Goal: Task Accomplishment & Management: Manage account settings

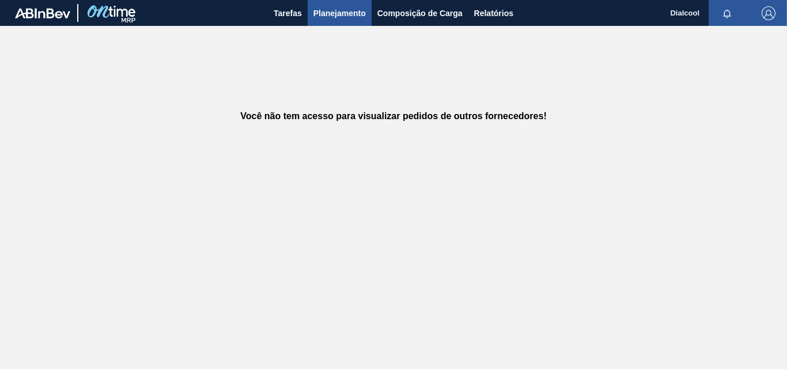
click at [347, 9] on span "Planejamento" at bounding box center [340, 13] width 52 height 14
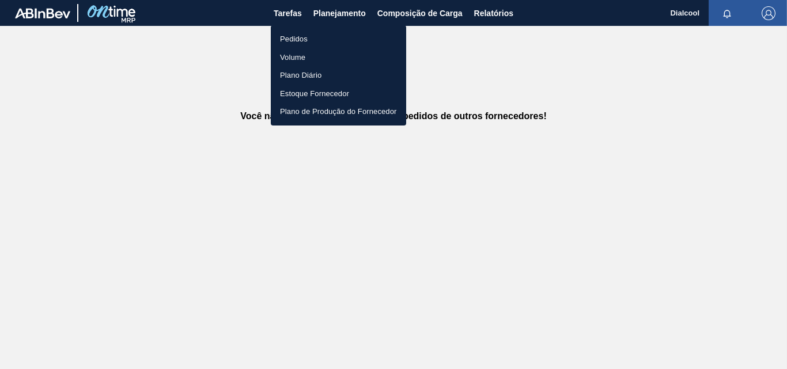
click at [314, 40] on li "Pedidos" at bounding box center [338, 39] width 135 height 18
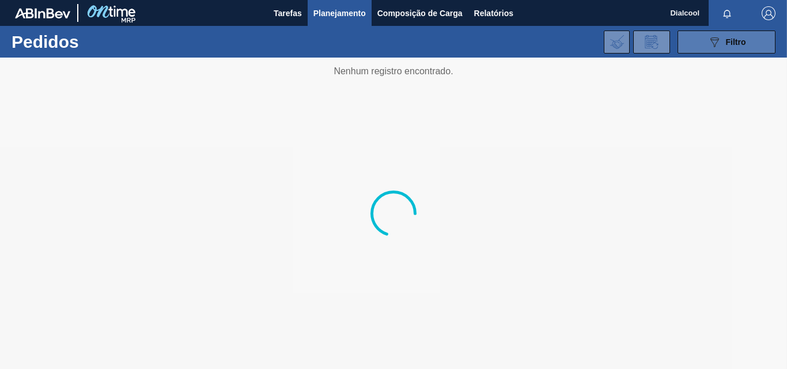
click at [746, 41] on span "Filtro" at bounding box center [736, 41] width 20 height 9
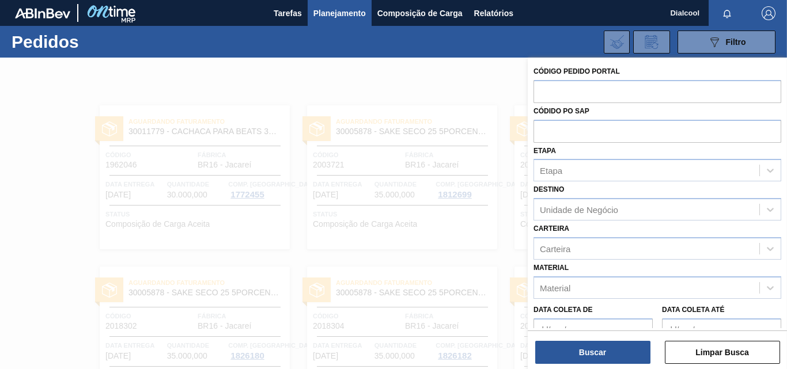
click at [579, 71] on label "Código Pedido Portal" at bounding box center [577, 71] width 86 height 8
click at [589, 83] on input "text" at bounding box center [658, 91] width 248 height 22
paste input "text"
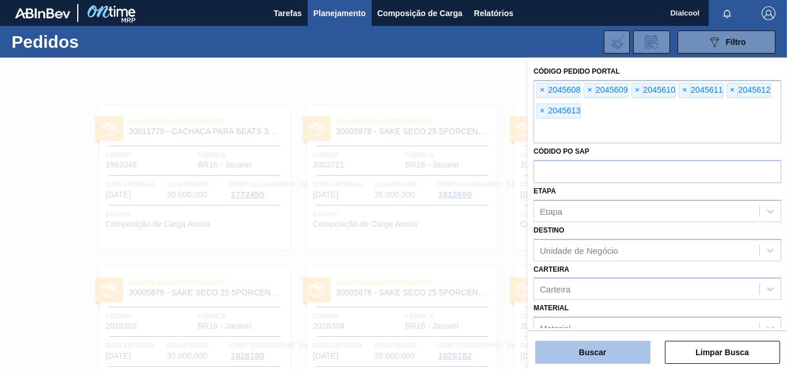
click at [573, 357] on button "Buscar" at bounding box center [592, 352] width 115 height 23
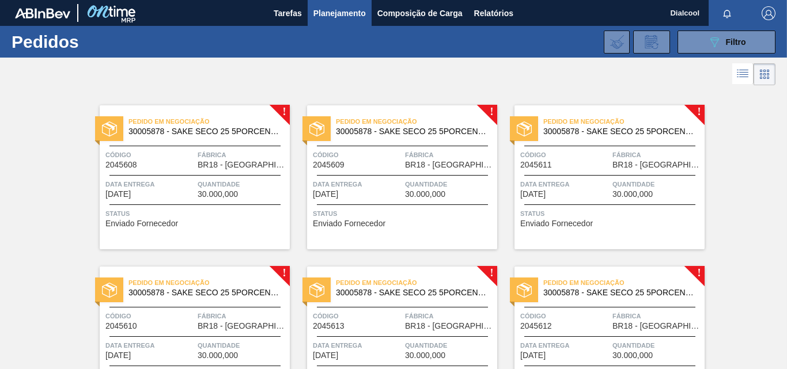
click at [218, 121] on span "Pedido em Negociação" at bounding box center [209, 122] width 161 height 12
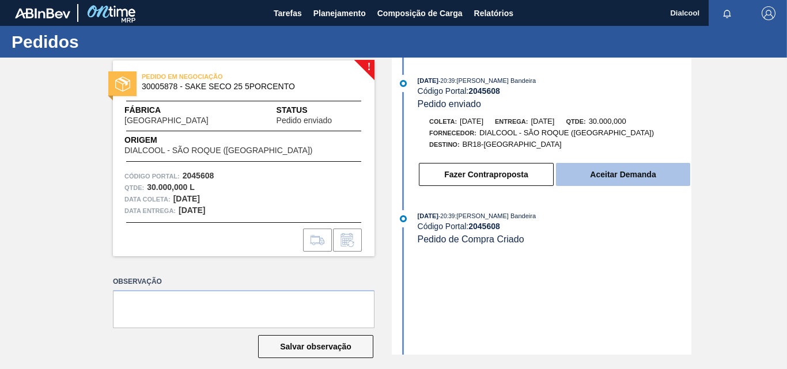
click at [566, 176] on button "Aceitar Demanda" at bounding box center [623, 174] width 134 height 23
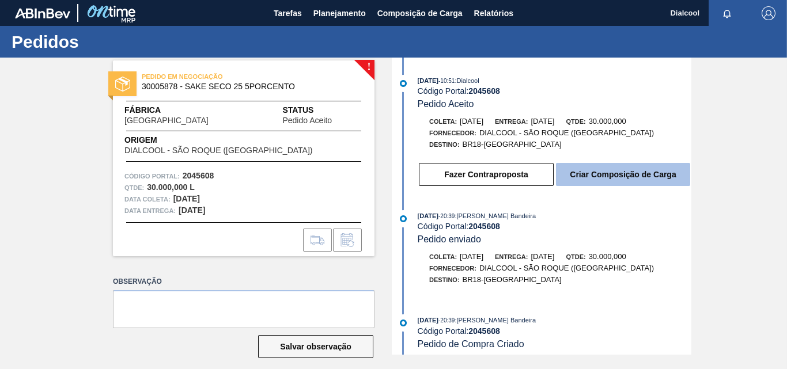
click at [628, 177] on button "Criar Composição de Carga" at bounding box center [623, 174] width 134 height 23
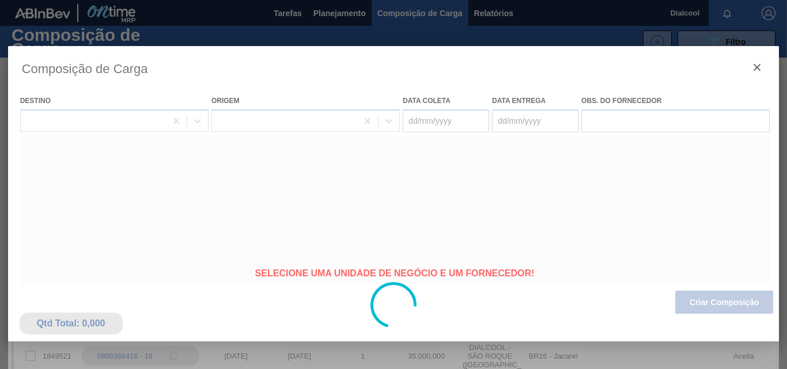
type coleta "[DATE]"
type Entrega "[DATE]"
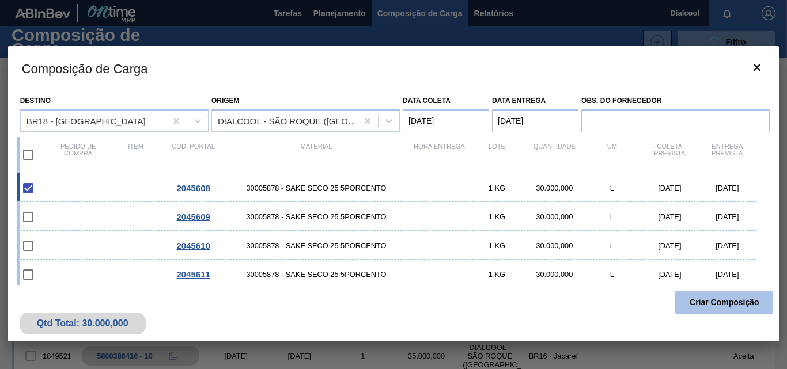
click at [689, 300] on button "Criar Composição" at bounding box center [724, 302] width 98 height 23
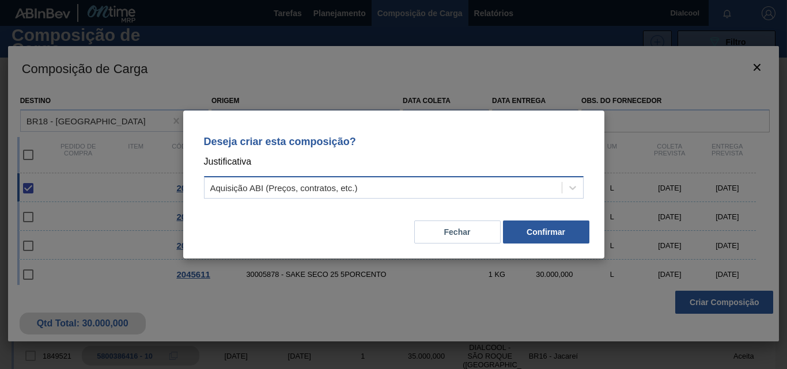
click at [470, 191] on div "Aquisição ABI (Preços, contratos, etc.)" at bounding box center [383, 188] width 357 height 17
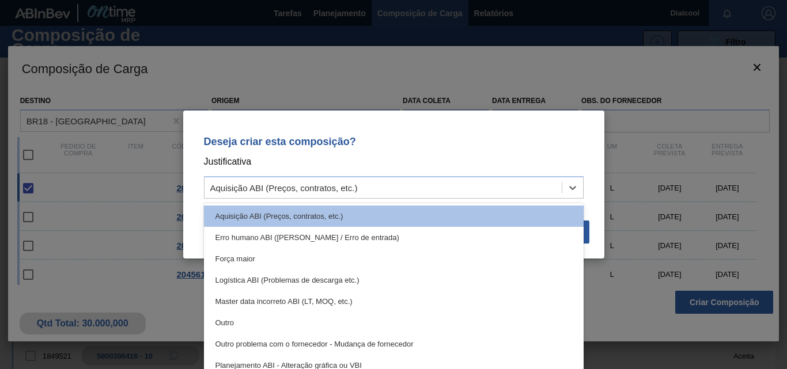
drag, startPoint x: 305, startPoint y: 325, endPoint x: 324, endPoint y: 318, distance: 21.0
click at [305, 324] on div "Outro" at bounding box center [394, 322] width 380 height 21
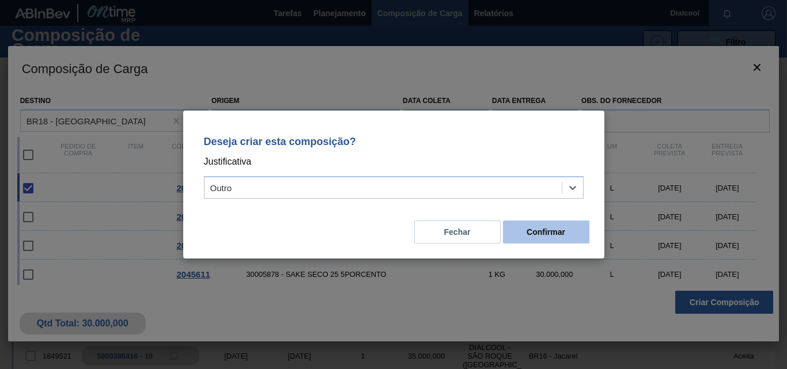
click at [527, 235] on button "Confirmar" at bounding box center [546, 232] width 86 height 23
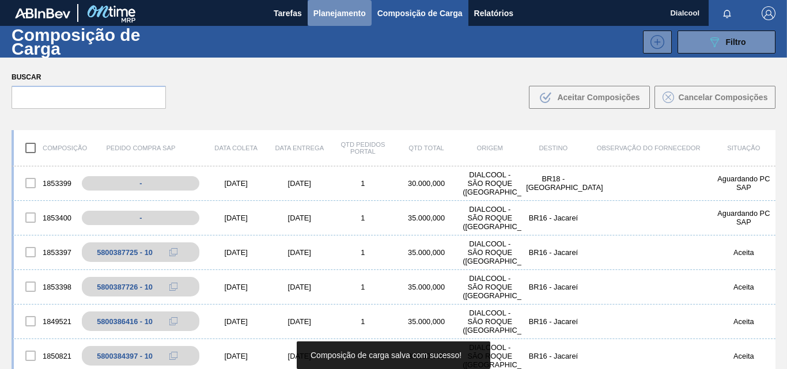
click at [337, 13] on span "Planejamento" at bounding box center [340, 13] width 52 height 14
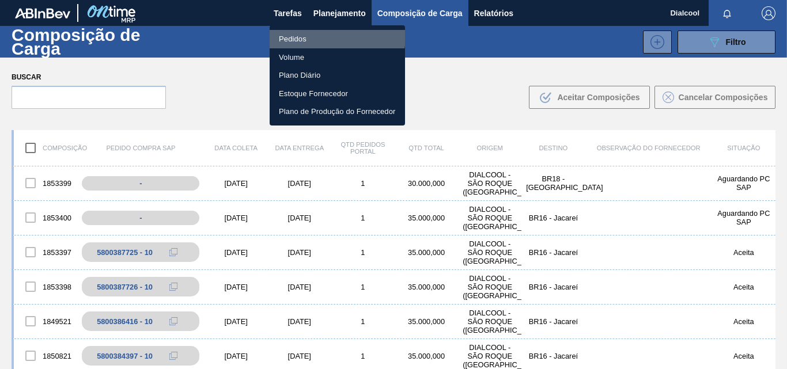
click at [335, 36] on li "Pedidos" at bounding box center [337, 39] width 135 height 18
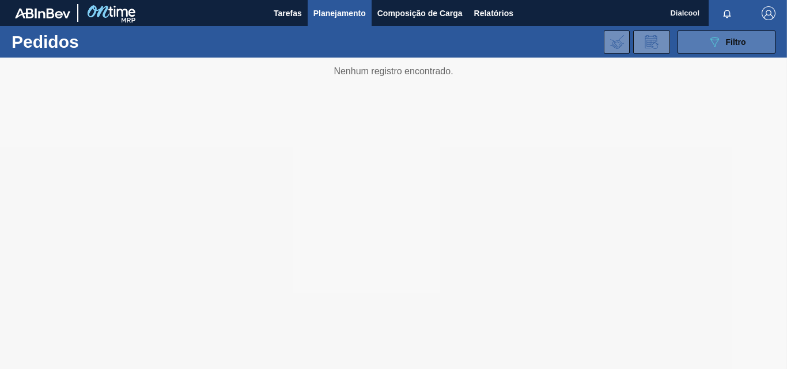
click at [726, 41] on span "Filtro" at bounding box center [736, 41] width 20 height 9
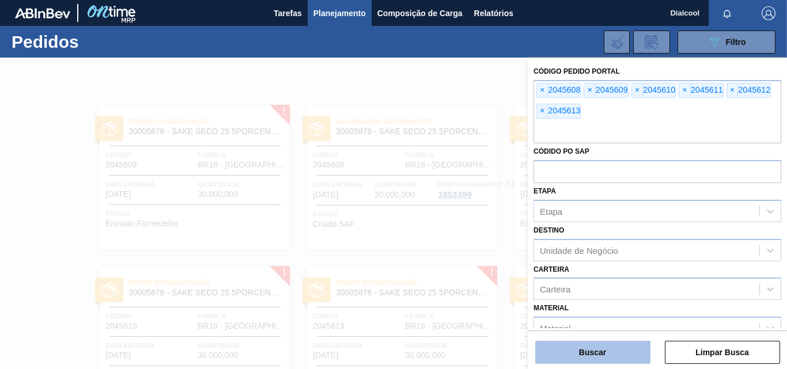
click at [584, 343] on button "Buscar" at bounding box center [592, 352] width 115 height 23
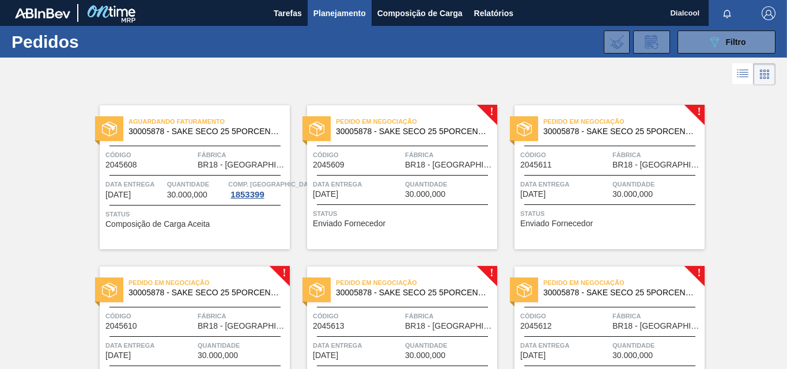
click at [385, 106] on div "Pedido em Negociação 30005878 - SAKE SECO 25 5PORCENTO Código 2045609 Fábrica B…" at bounding box center [402, 177] width 190 height 144
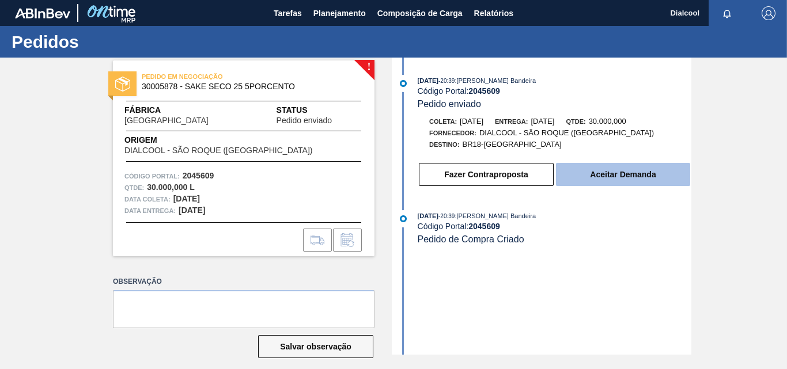
click at [569, 183] on button "Aceitar Demanda" at bounding box center [623, 174] width 134 height 23
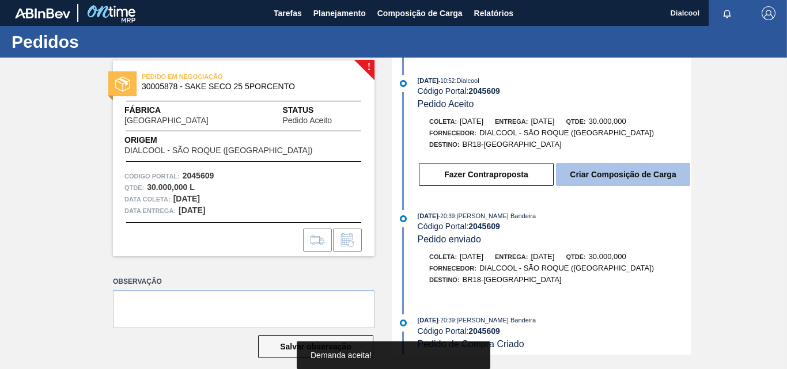
click at [596, 171] on button "Criar Composição de Carga" at bounding box center [623, 174] width 134 height 23
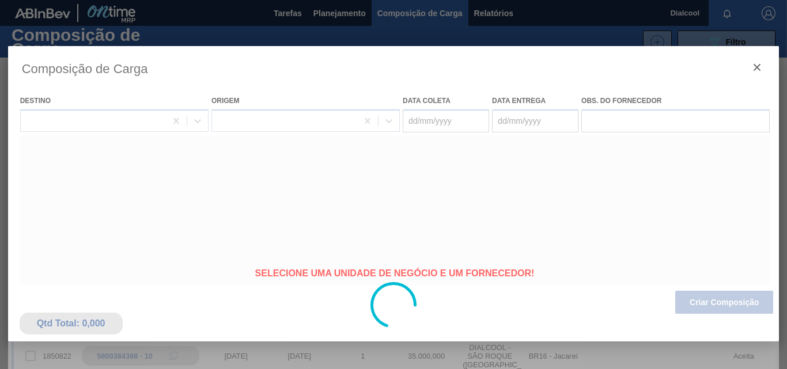
type coleta "[DATE]"
type Entrega "[DATE]"
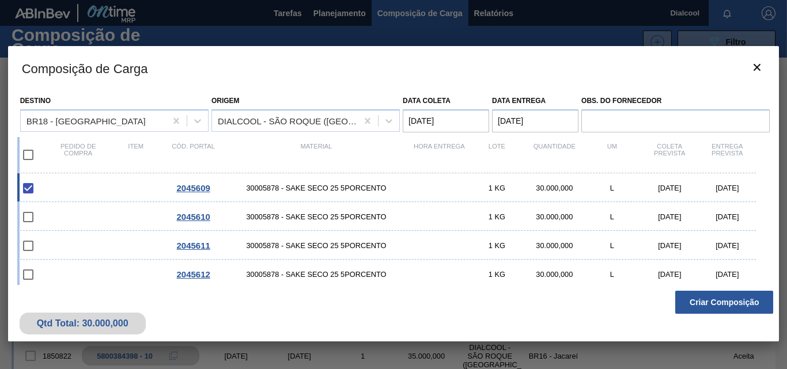
click at [701, 300] on button "Criar Composição" at bounding box center [724, 302] width 98 height 23
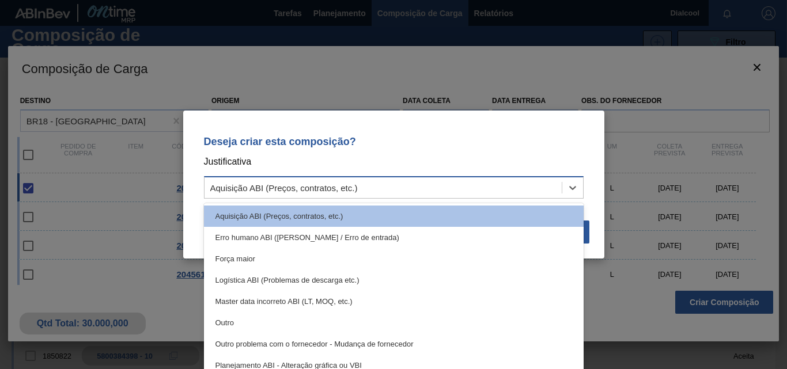
click at [516, 185] on div "Aquisição ABI (Preços, contratos, etc.)" at bounding box center [383, 188] width 357 height 17
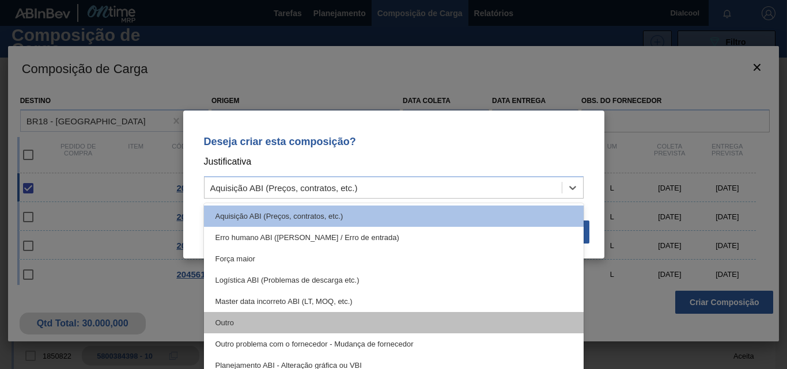
click at [353, 322] on div "Outro" at bounding box center [394, 322] width 380 height 21
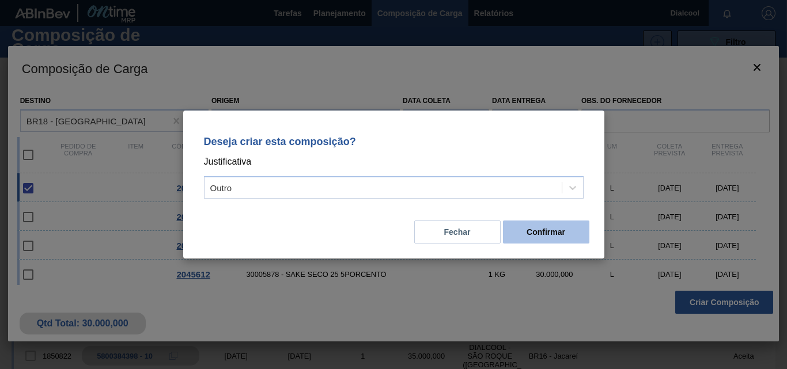
click at [527, 231] on button "Confirmar" at bounding box center [546, 232] width 86 height 23
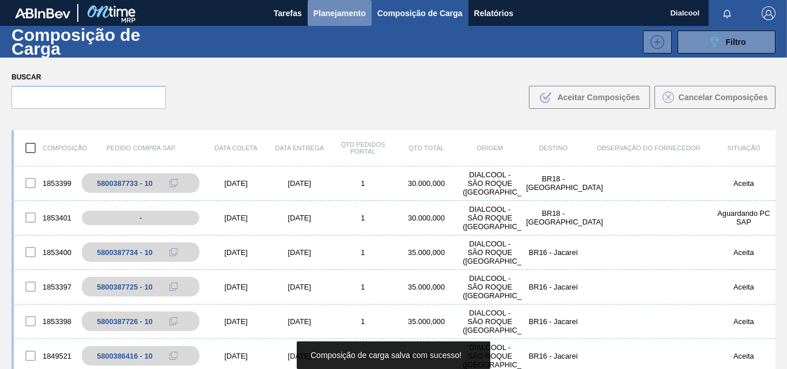
click at [326, 12] on span "Planejamento" at bounding box center [340, 13] width 52 height 14
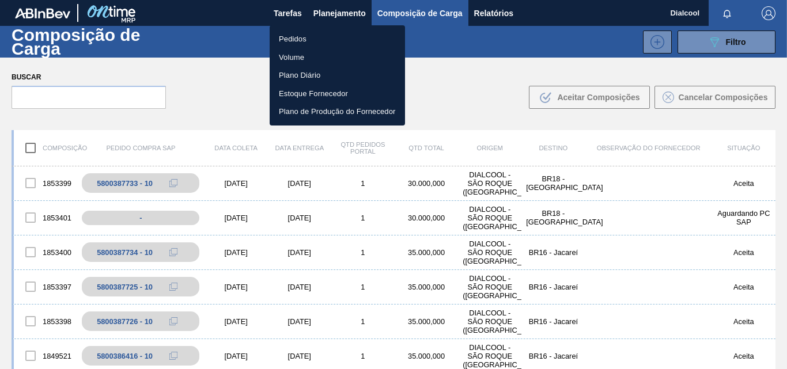
click at [318, 40] on li "Pedidos" at bounding box center [337, 39] width 135 height 18
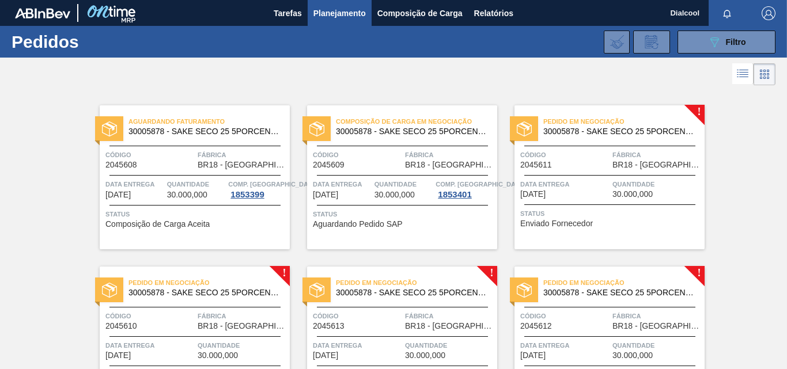
click at [601, 122] on span "Pedido em Negociação" at bounding box center [623, 122] width 161 height 12
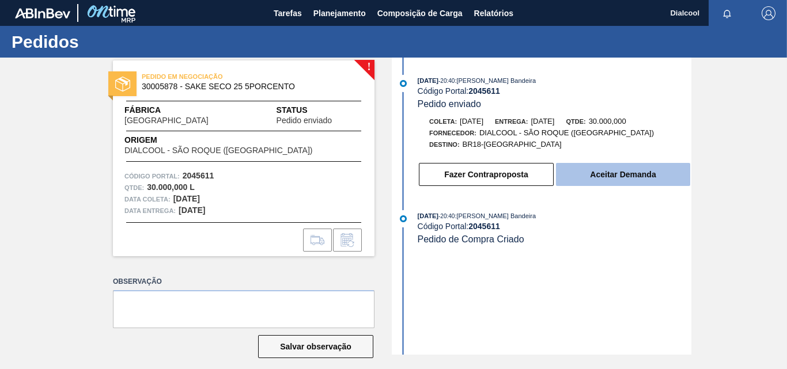
click at [564, 178] on button "Aceitar Demanda" at bounding box center [623, 174] width 134 height 23
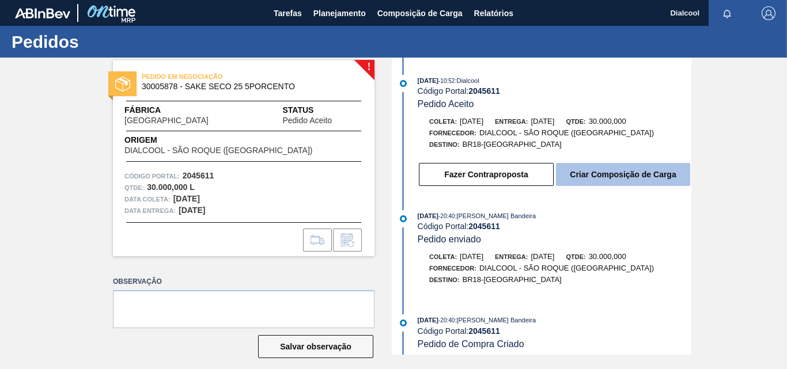
click at [579, 176] on button "Criar Composição de Carga" at bounding box center [623, 174] width 134 height 23
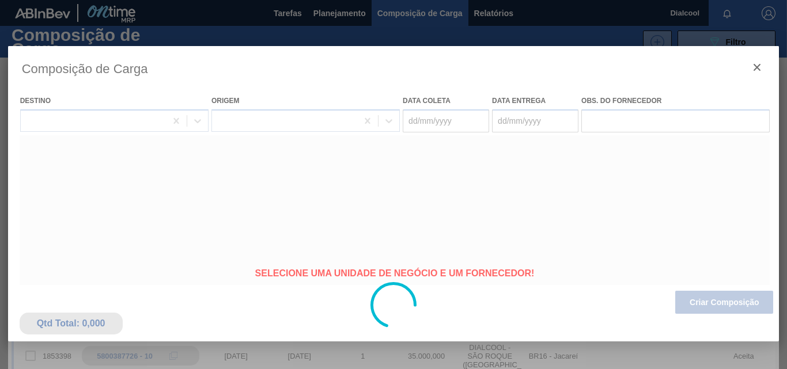
type coleta "[DATE]"
type Entrega "[DATE]"
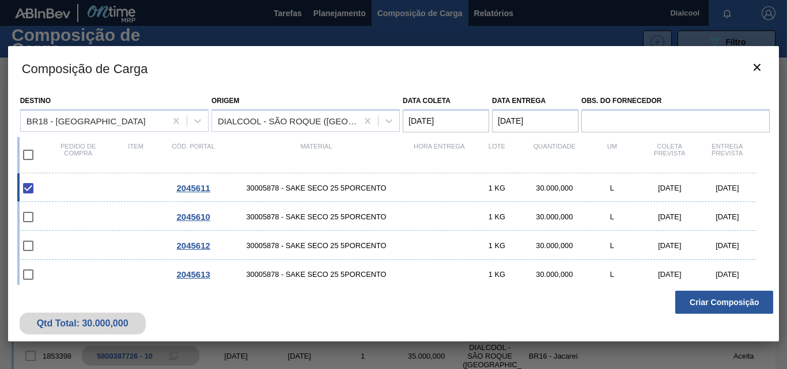
click at [689, 299] on button "Criar Composição" at bounding box center [724, 302] width 98 height 23
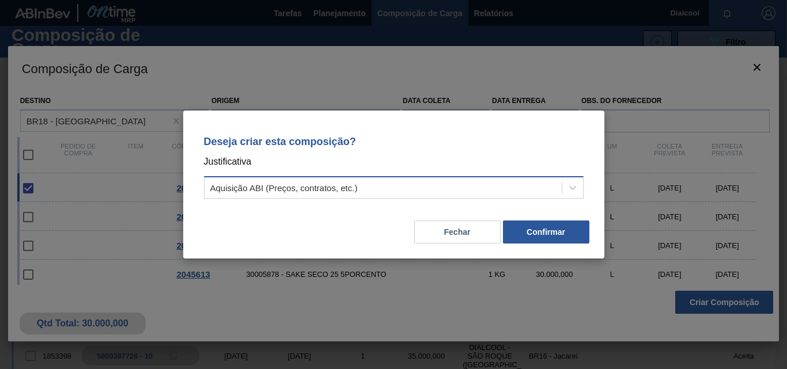
drag, startPoint x: 509, startPoint y: 188, endPoint x: 497, endPoint y: 201, distance: 17.6
click at [508, 188] on div "Aquisição ABI (Preços, contratos, etc.)" at bounding box center [383, 188] width 357 height 17
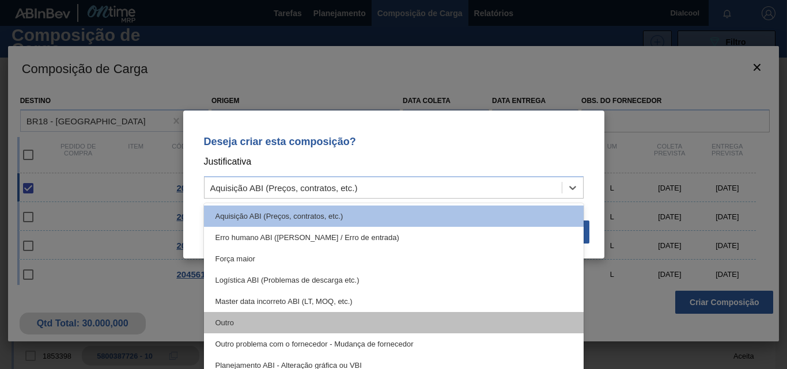
click at [271, 318] on div "Outro" at bounding box center [394, 322] width 380 height 21
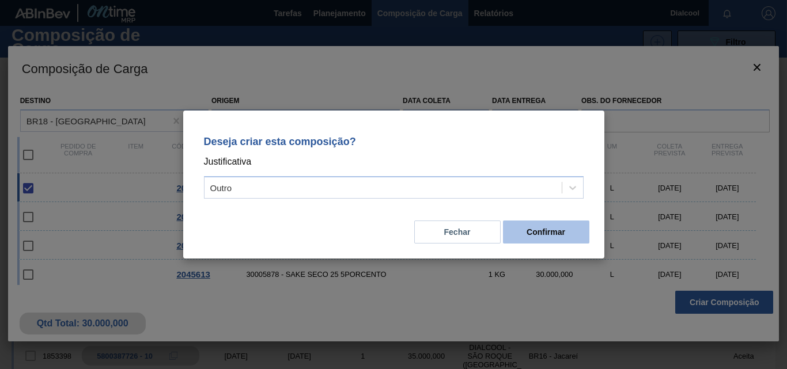
click at [569, 231] on button "Confirmar" at bounding box center [546, 232] width 86 height 23
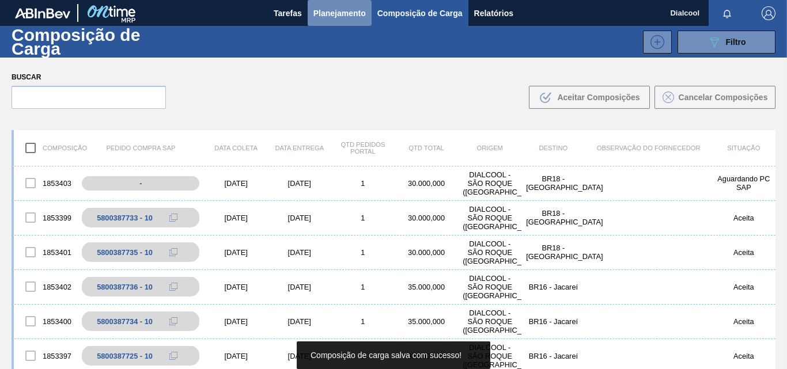
click at [336, 12] on span "Planejamento" at bounding box center [340, 13] width 52 height 14
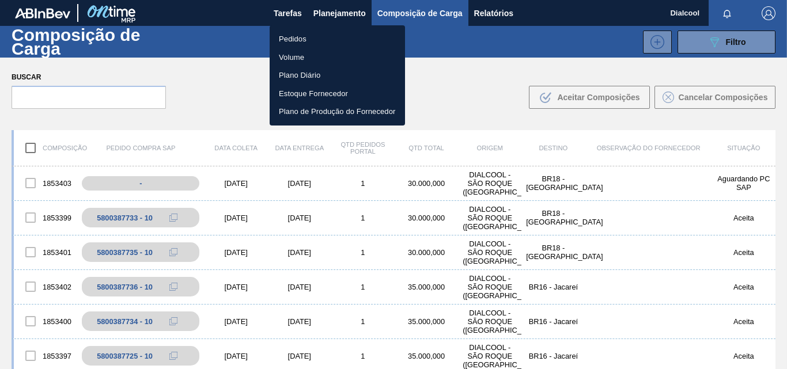
click at [296, 42] on li "Pedidos" at bounding box center [337, 39] width 135 height 18
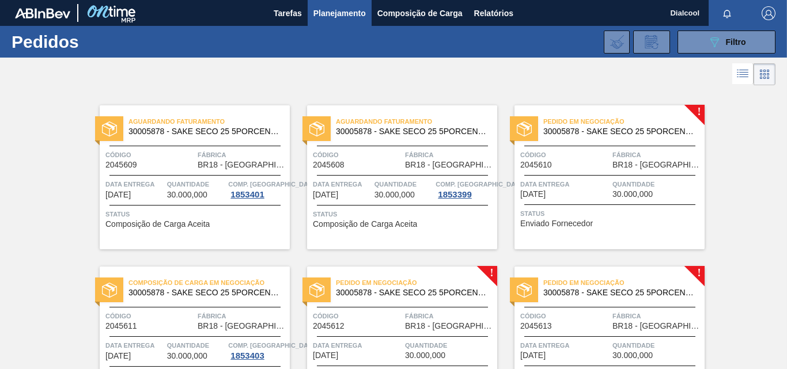
click at [588, 131] on span "30005878 - SAKE SECO 25 5PORCENTO" at bounding box center [619, 131] width 152 height 9
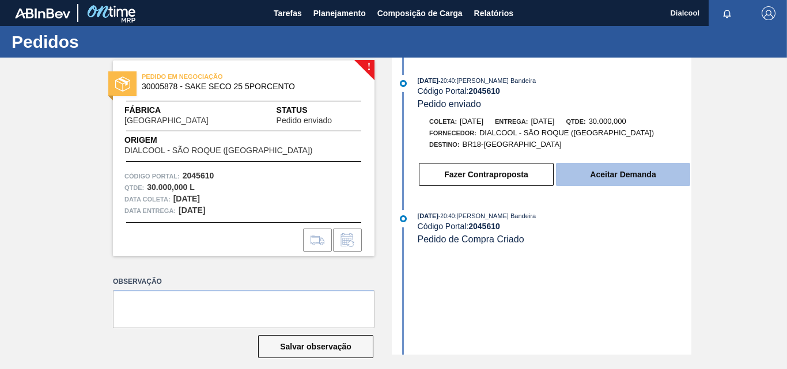
click at [575, 176] on button "Aceitar Demanda" at bounding box center [623, 174] width 134 height 23
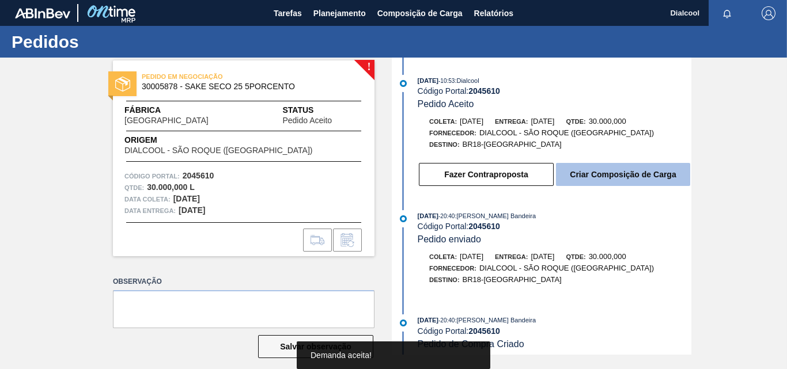
click at [609, 176] on button "Criar Composição de Carga" at bounding box center [623, 174] width 134 height 23
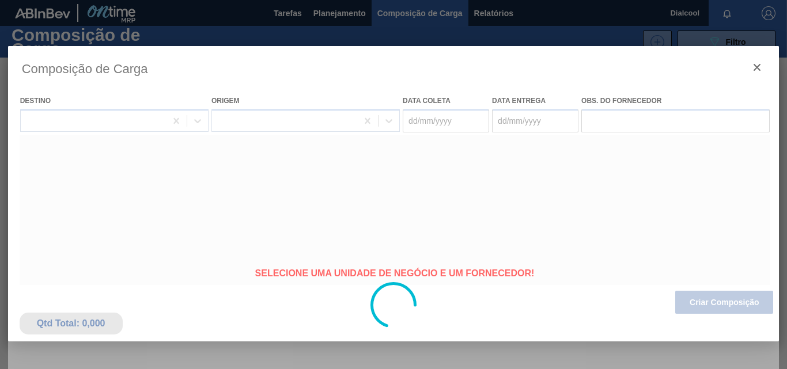
type coleta "[DATE]"
type Entrega "[DATE]"
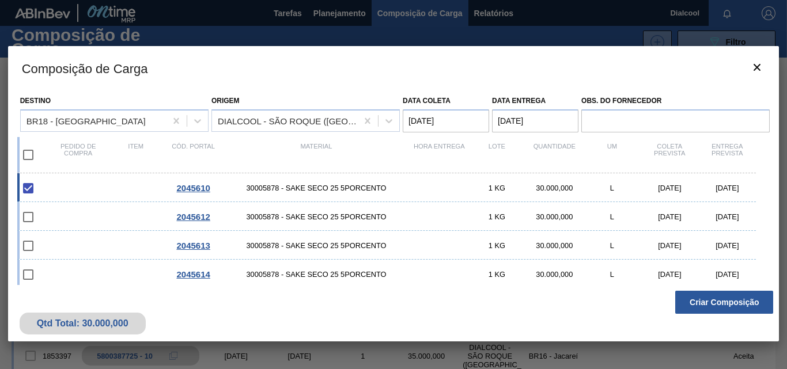
click at [711, 301] on button "Criar Composição" at bounding box center [724, 302] width 98 height 23
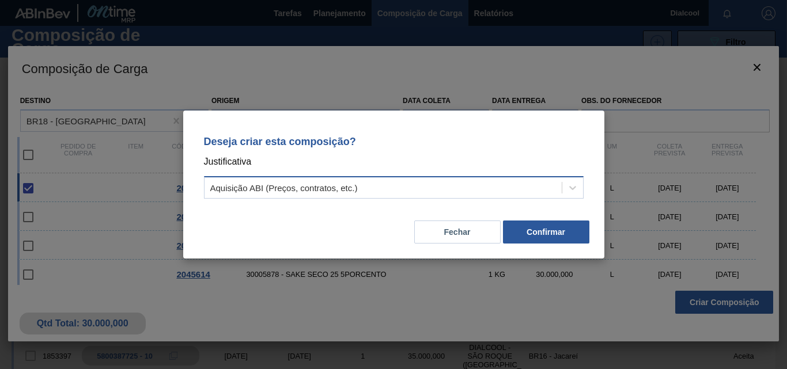
click at [478, 183] on div "Aquisição ABI (Preços, contratos, etc.)" at bounding box center [383, 188] width 357 height 17
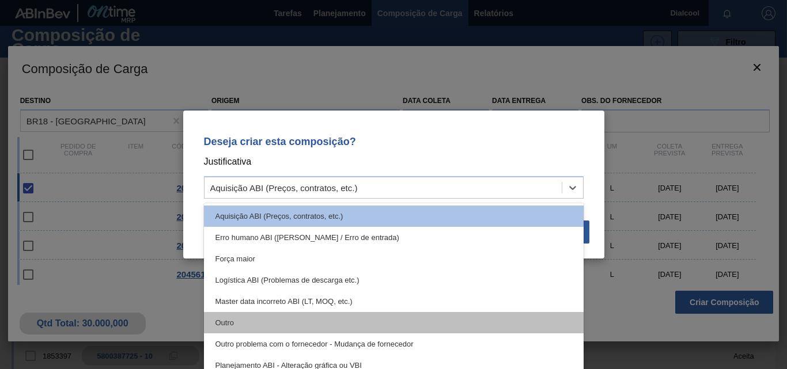
click at [274, 326] on div "Outro" at bounding box center [394, 322] width 380 height 21
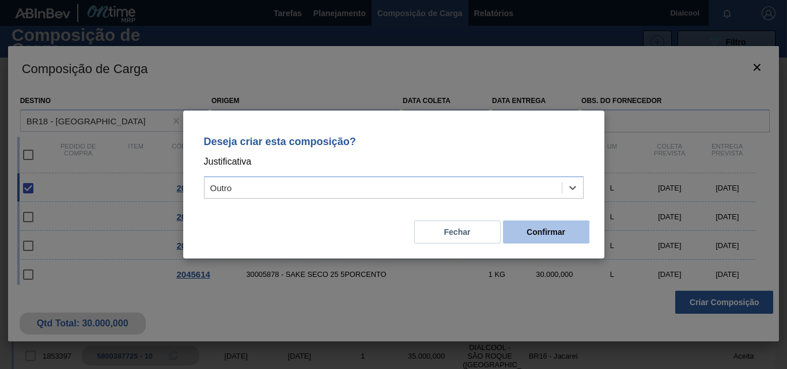
click at [520, 226] on button "Confirmar" at bounding box center [546, 232] width 86 height 23
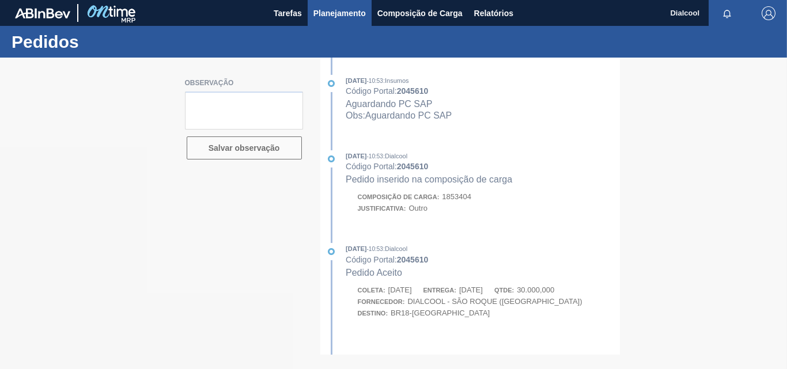
click at [335, 20] on button "Planejamento" at bounding box center [340, 13] width 64 height 26
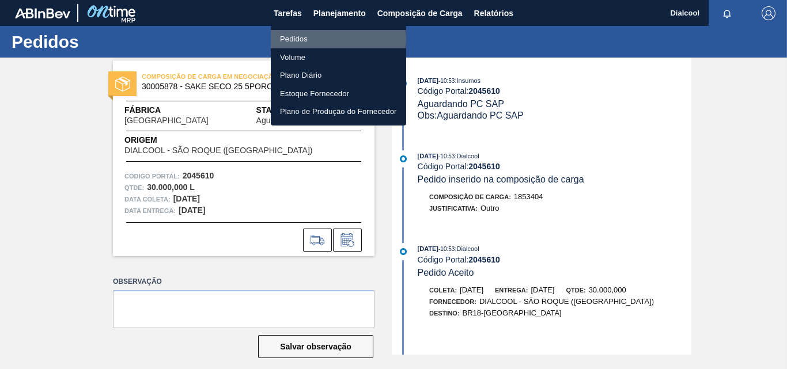
click at [321, 39] on li "Pedidos" at bounding box center [338, 39] width 135 height 18
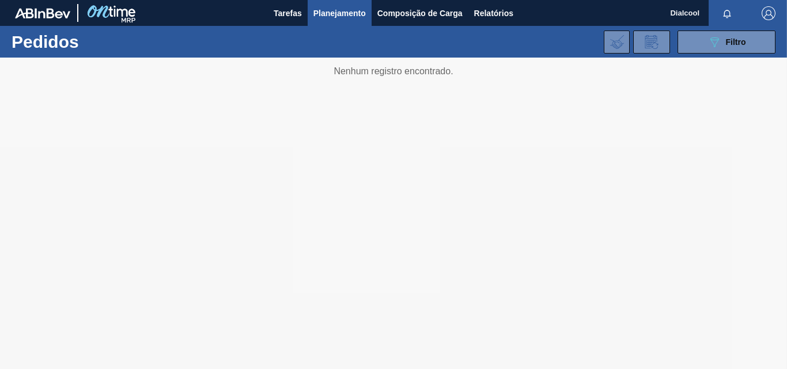
drag, startPoint x: 345, startPoint y: 68, endPoint x: 369, endPoint y: 71, distance: 23.9
click at [369, 71] on div at bounding box center [393, 214] width 787 height 312
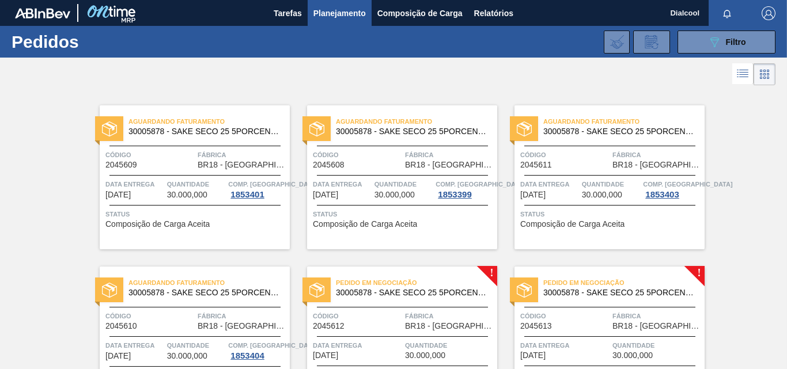
scroll to position [84, 0]
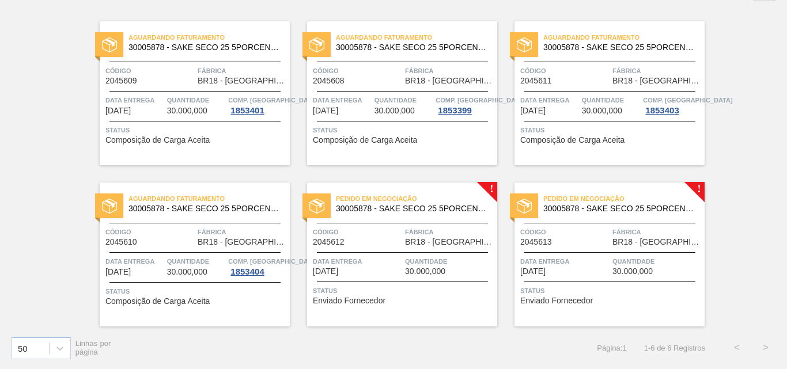
click at [417, 186] on div "Pedido em Negociação 30005878 - SAKE SECO 25 5PORCENTO Código 2045612 Fábrica B…" at bounding box center [402, 255] width 190 height 144
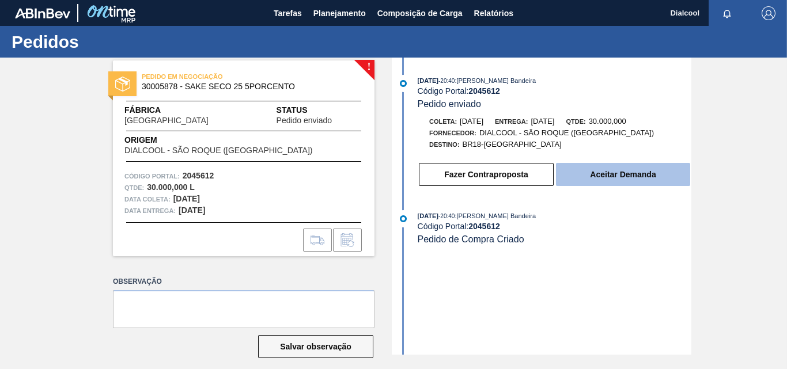
click at [580, 171] on button "Aceitar Demanda" at bounding box center [623, 174] width 134 height 23
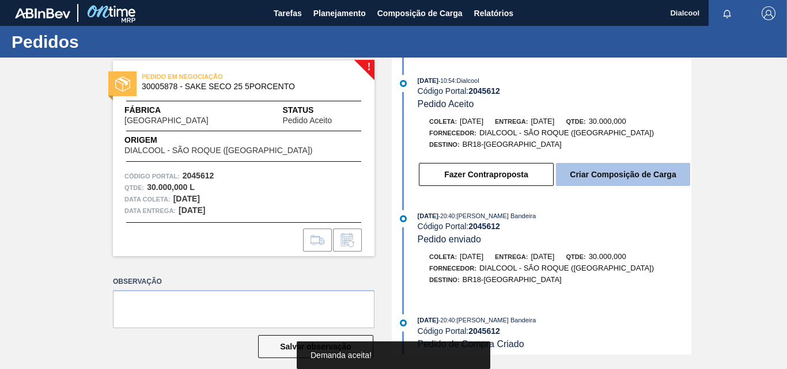
click at [582, 168] on button "Criar Composição de Carga" at bounding box center [623, 174] width 134 height 23
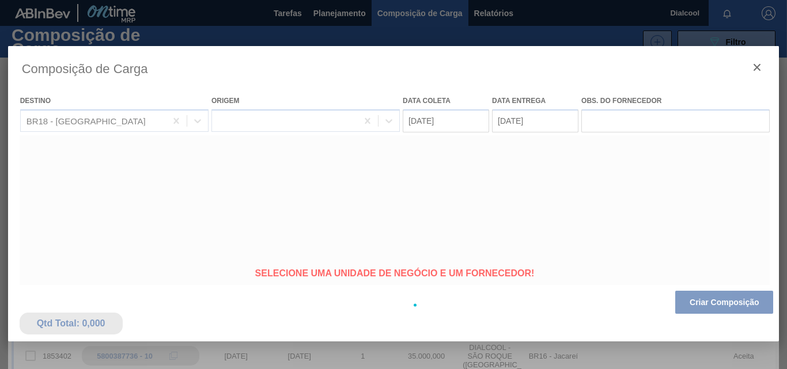
type coleta "[DATE]"
type Entrega "[DATE]"
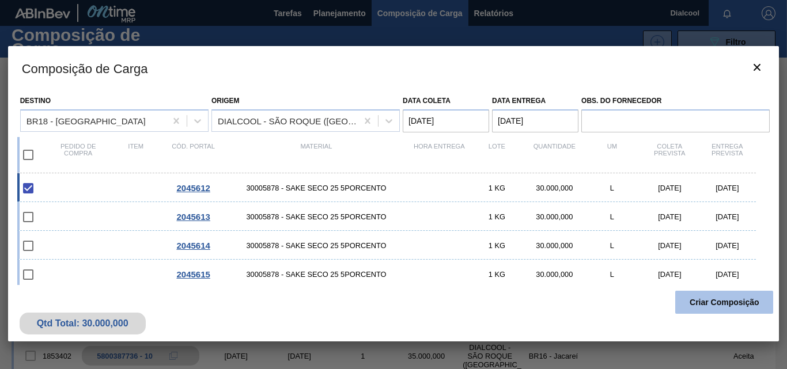
click at [686, 300] on button "Criar Composição" at bounding box center [724, 302] width 98 height 23
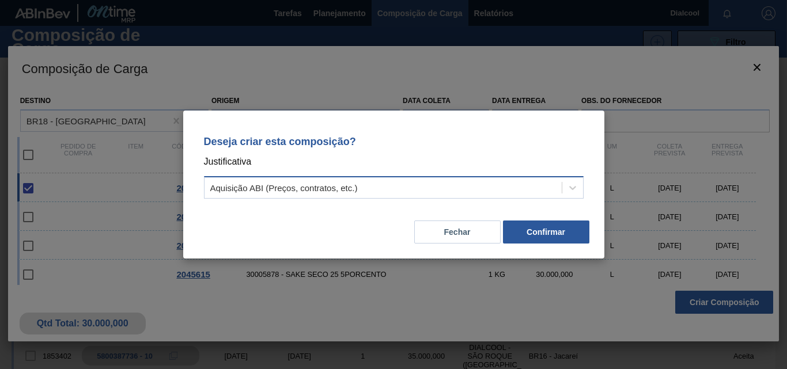
click at [468, 195] on div "Aquisição ABI (Preços, contratos, etc.)" at bounding box center [383, 188] width 357 height 17
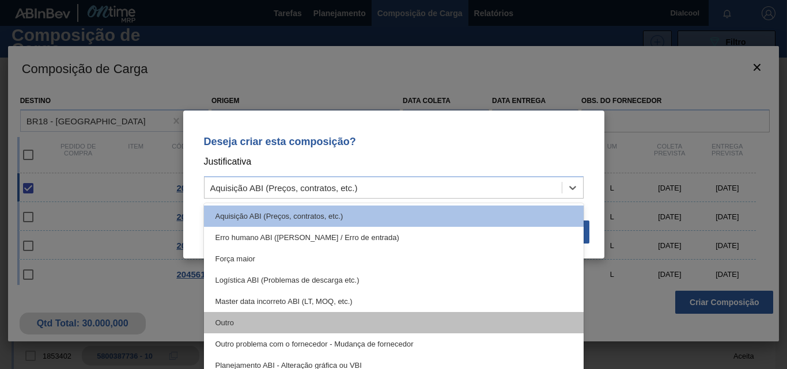
click at [353, 328] on div "Outro" at bounding box center [394, 322] width 380 height 21
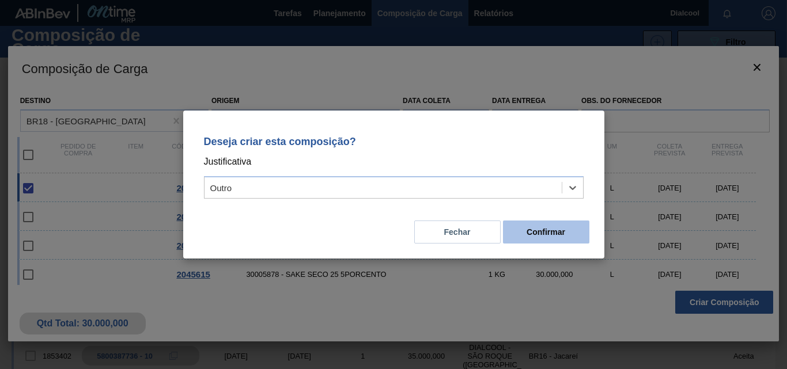
click at [515, 229] on button "Confirmar" at bounding box center [546, 232] width 86 height 23
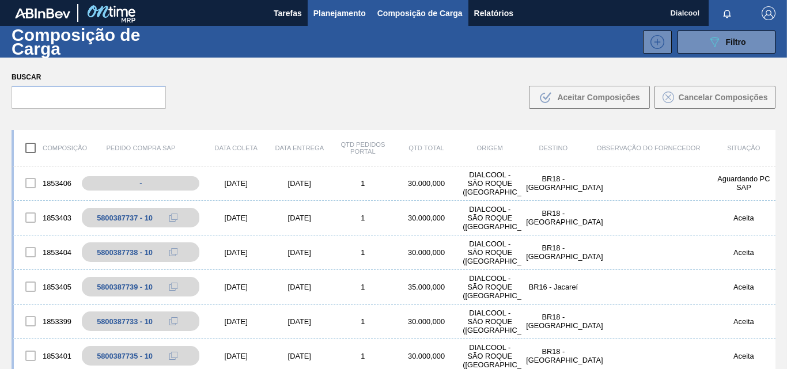
click at [325, 18] on span "Planejamento" at bounding box center [340, 13] width 52 height 14
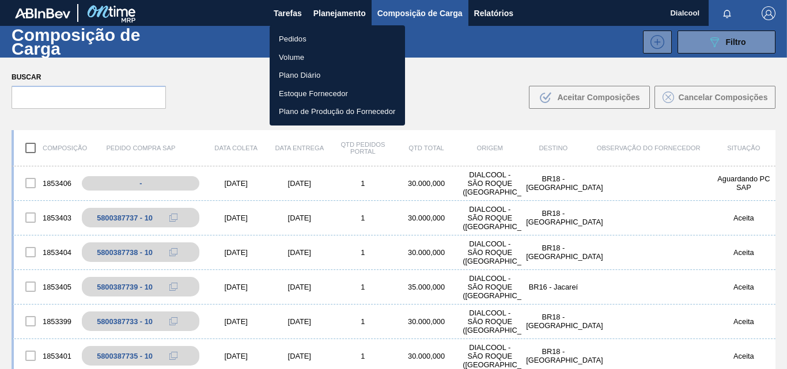
click at [304, 37] on li "Pedidos" at bounding box center [337, 39] width 135 height 18
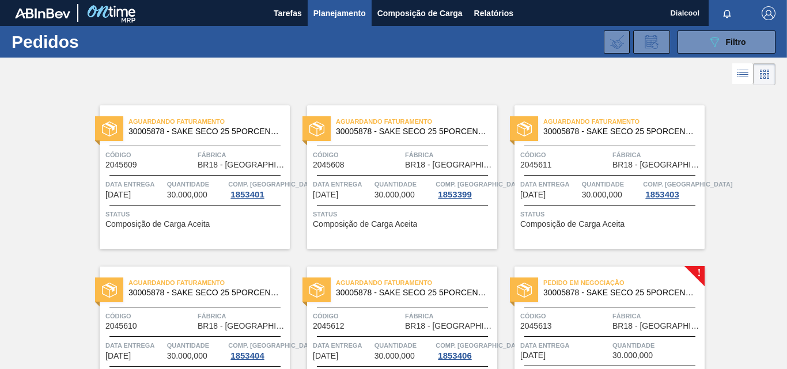
scroll to position [84, 0]
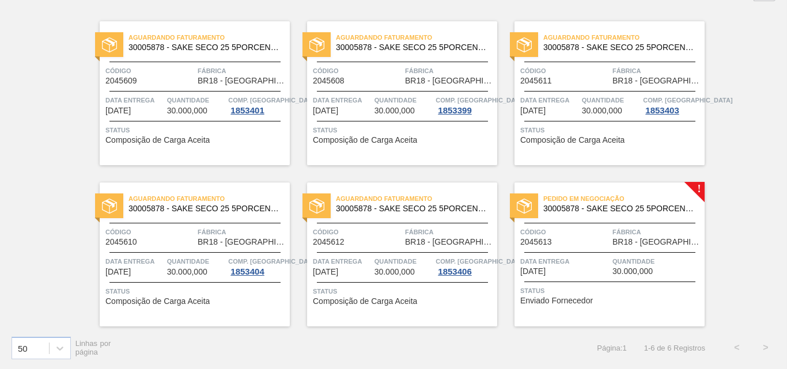
click at [677, 186] on div "Pedido em Negociação 30005878 - SAKE SECO 25 5PORCENTO Código 2045613 Fábrica B…" at bounding box center [610, 255] width 190 height 144
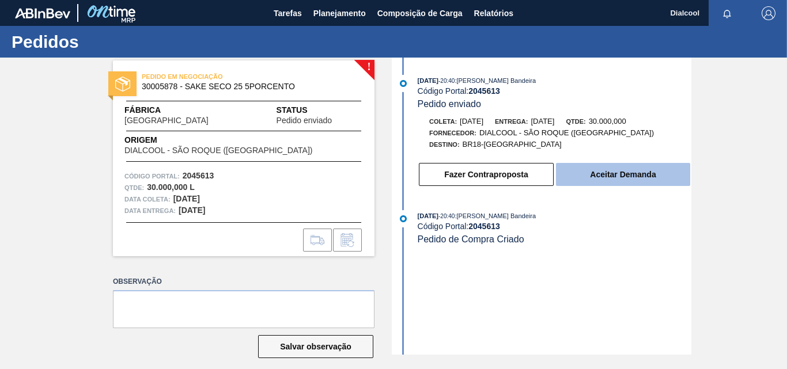
click at [568, 171] on button "Aceitar Demanda" at bounding box center [623, 174] width 134 height 23
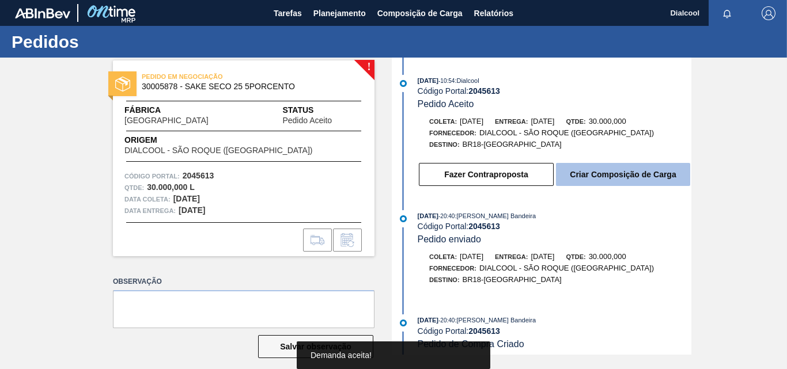
click at [595, 176] on button "Criar Composição de Carga" at bounding box center [623, 174] width 134 height 23
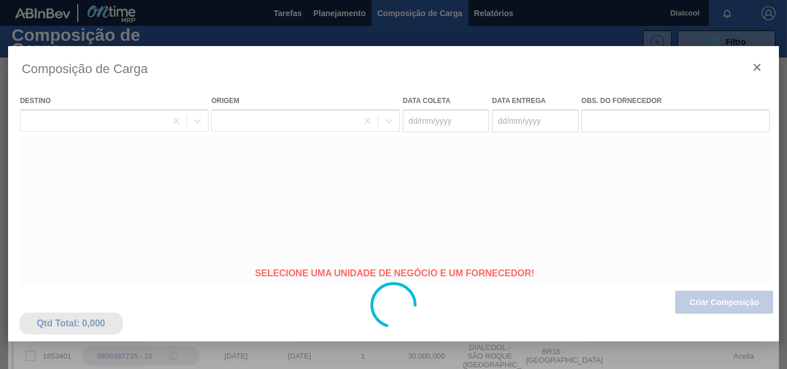
type coleta "[DATE]"
type Entrega "[DATE]"
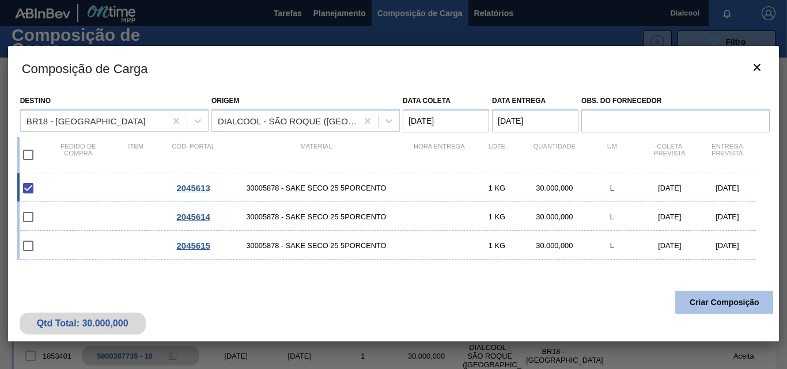
click at [716, 292] on button "Criar Composição" at bounding box center [724, 302] width 98 height 23
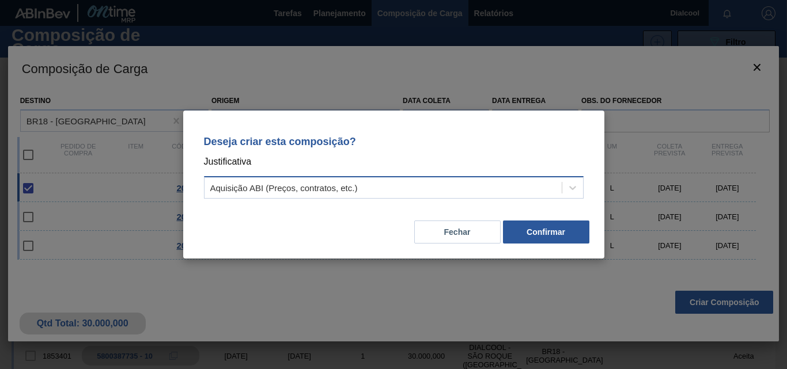
click at [347, 188] on div "Aquisição ABI (Preços, contratos, etc.)" at bounding box center [284, 188] width 148 height 10
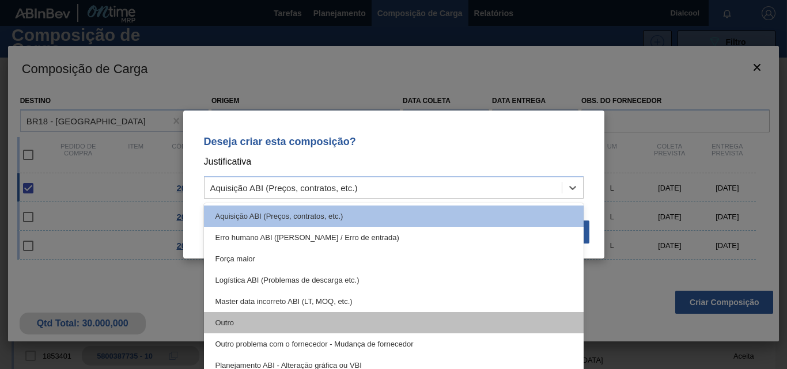
click at [295, 318] on div "Outro" at bounding box center [394, 322] width 380 height 21
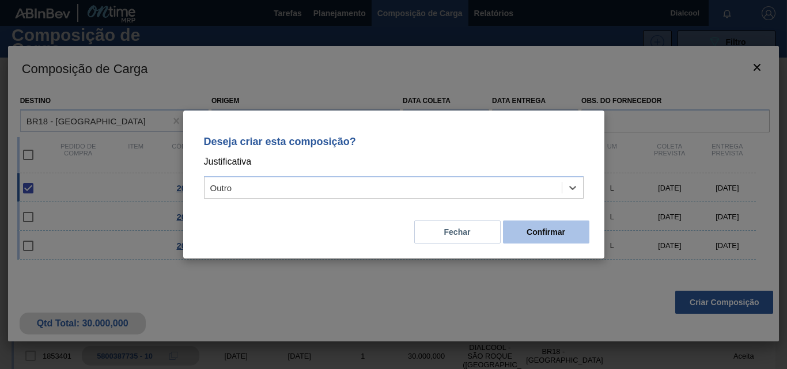
click at [528, 234] on button "Confirmar" at bounding box center [546, 232] width 86 height 23
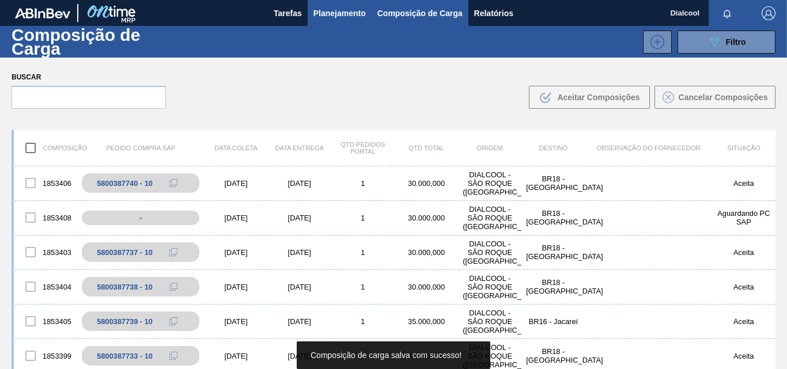
click at [318, 9] on span "Planejamento" at bounding box center [340, 13] width 52 height 14
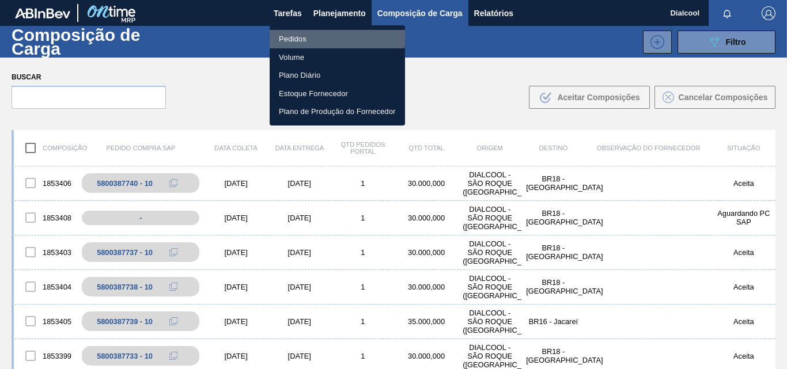
click at [312, 35] on li "Pedidos" at bounding box center [337, 39] width 135 height 18
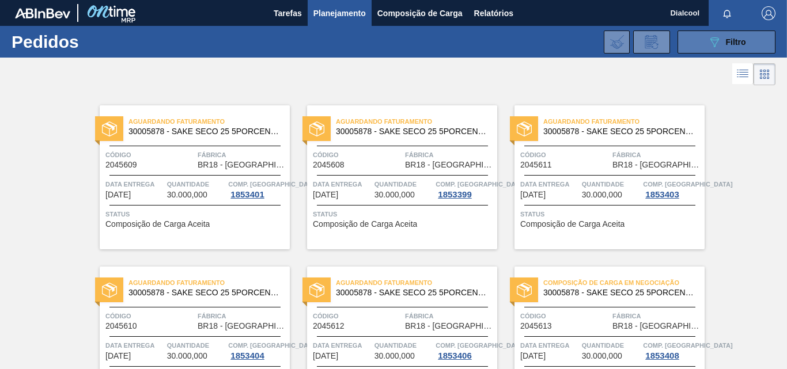
click at [679, 36] on button "089F7B8B-B2A5-4AFE-B5C0-19BA573D28AC Filtro" at bounding box center [727, 42] width 98 height 23
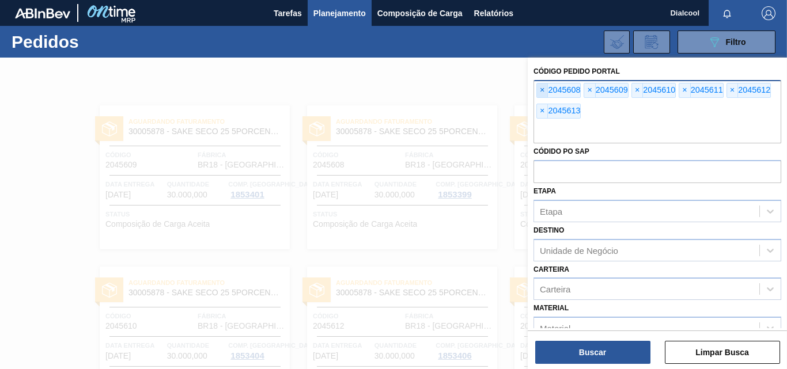
click at [544, 91] on span "×" at bounding box center [542, 91] width 11 height 14
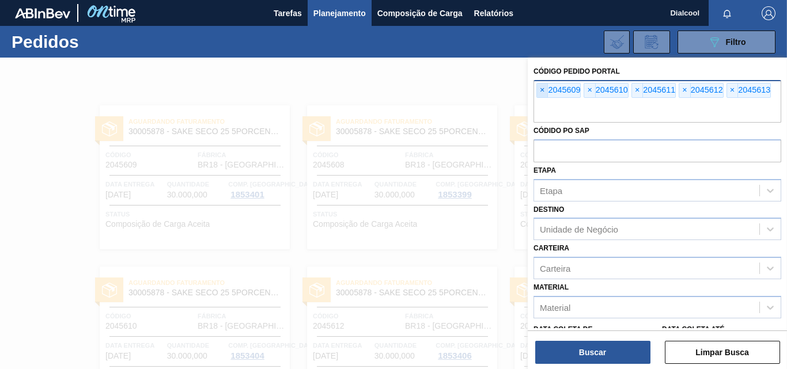
click at [544, 91] on span "×" at bounding box center [542, 91] width 11 height 14
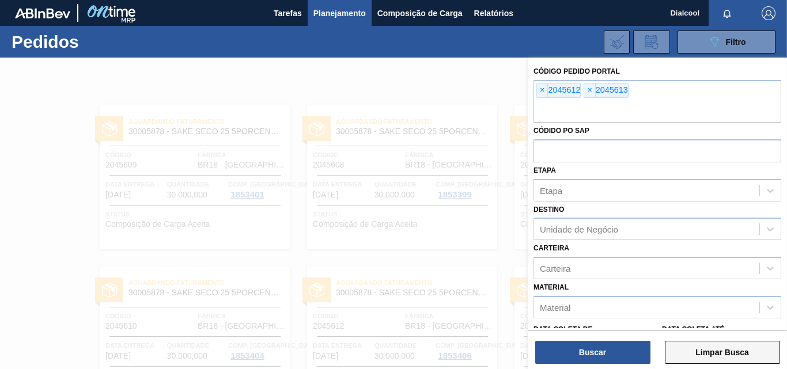
click at [731, 354] on button "Limpar Busca" at bounding box center [722, 352] width 115 height 23
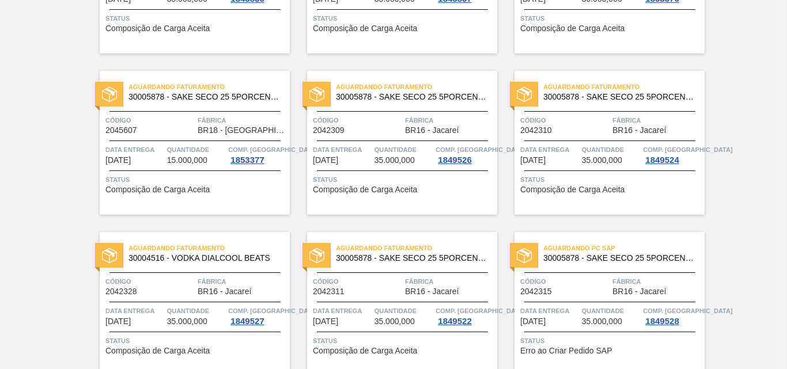
scroll to position [2505, 0]
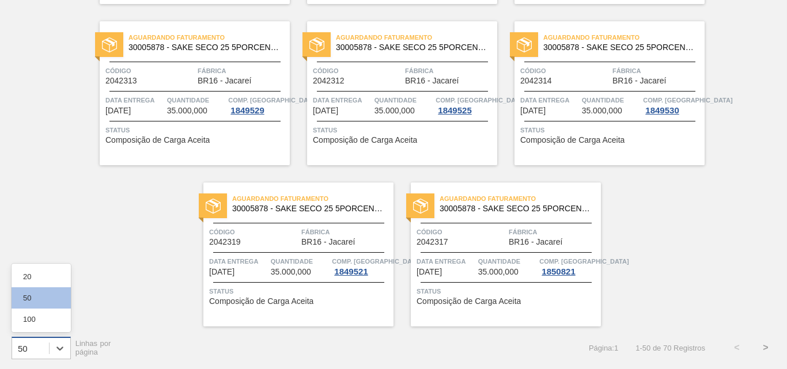
click at [46, 344] on div "50" at bounding box center [30, 348] width 37 height 17
click at [40, 320] on div "100" at bounding box center [41, 319] width 59 height 21
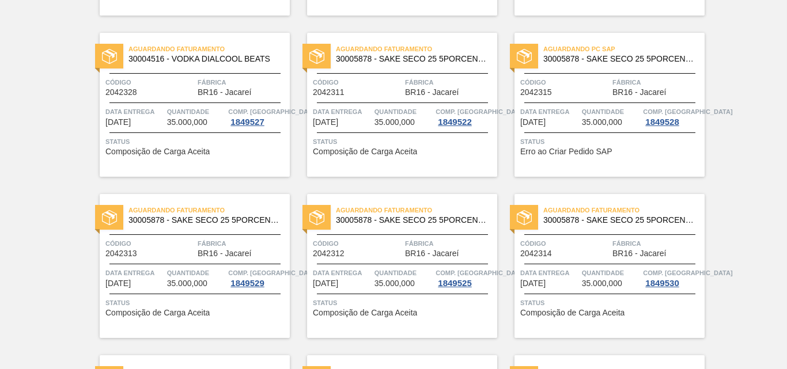
scroll to position [2735, 0]
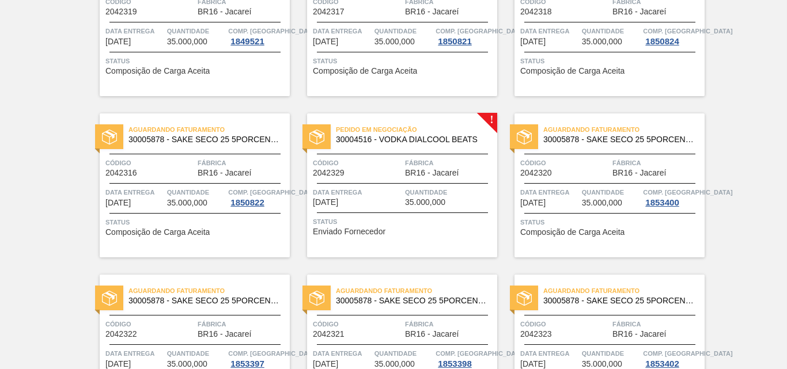
click at [454, 121] on div "Pedido em Negociação 30004516 - VODKA DIALCOOL BEATS Código 2042329 Fábrica BR1…" at bounding box center [402, 186] width 190 height 144
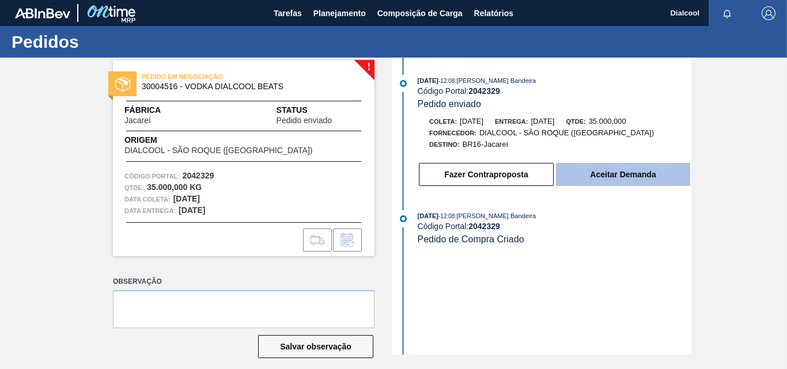
click at [574, 169] on button "Aceitar Demanda" at bounding box center [623, 174] width 134 height 23
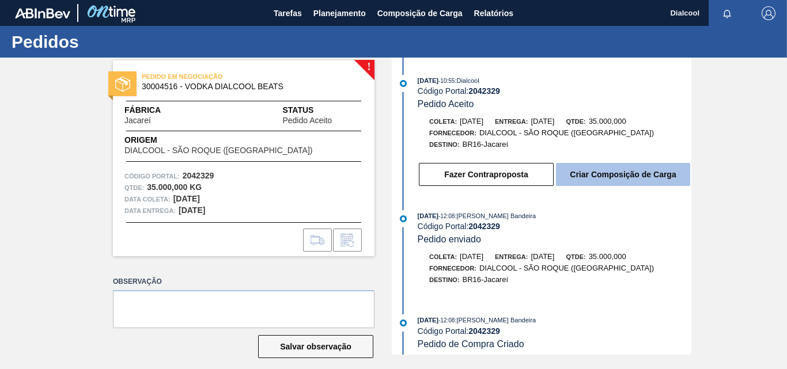
click at [620, 175] on button "Criar Composição de Carga" at bounding box center [623, 174] width 134 height 23
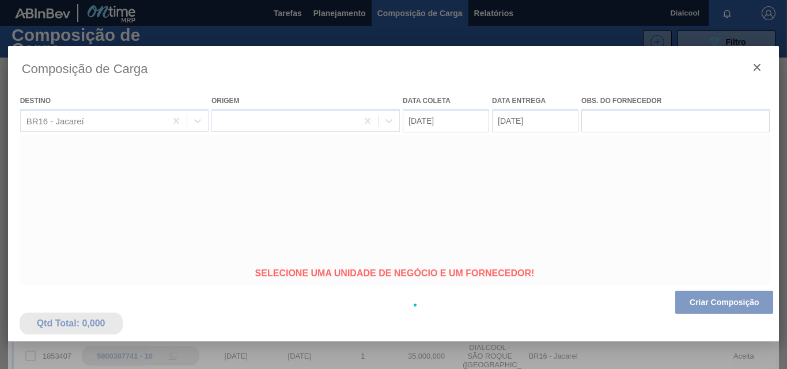
type coleta "[DATE]"
type Entrega "[DATE]"
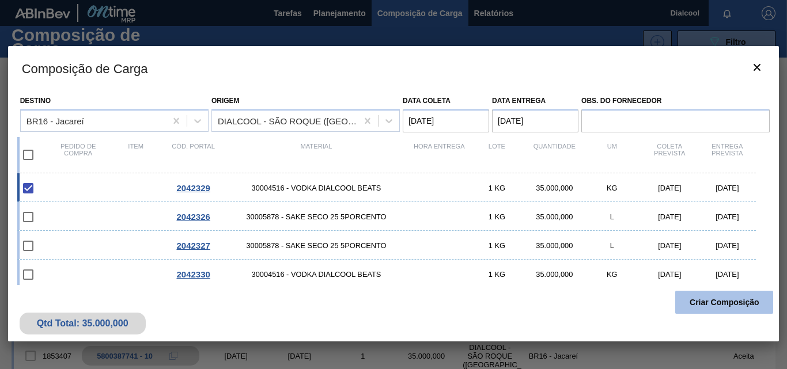
click at [705, 300] on button "Criar Composição" at bounding box center [724, 302] width 98 height 23
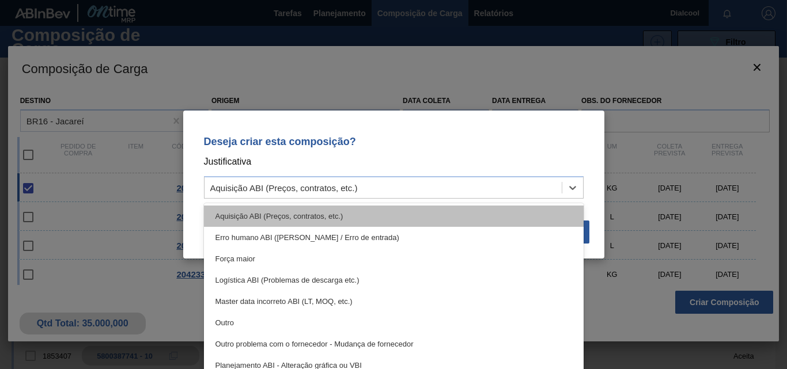
drag, startPoint x: 449, startPoint y: 196, endPoint x: 435, endPoint y: 213, distance: 22.1
click at [448, 196] on div "Aquisição ABI (Preços, contratos, etc.)" at bounding box center [383, 188] width 357 height 17
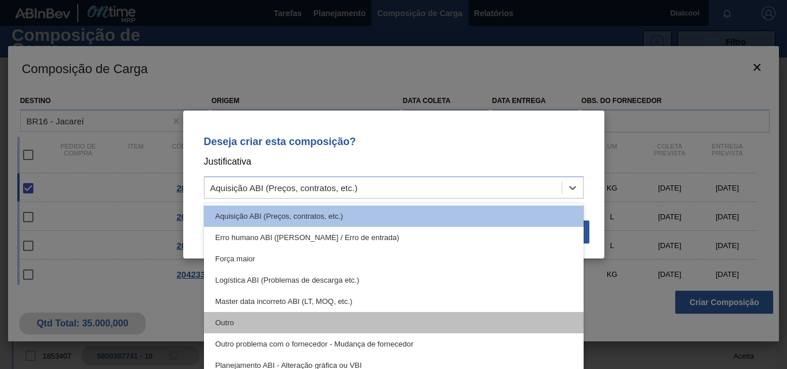
click at [327, 320] on div "Outro" at bounding box center [394, 322] width 380 height 21
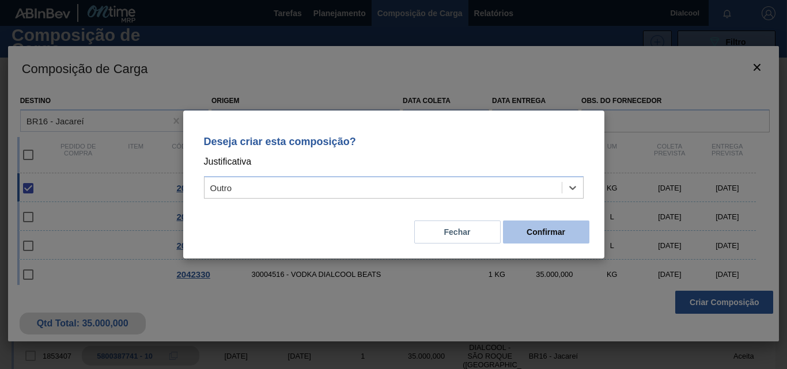
click at [549, 226] on button "Confirmar" at bounding box center [546, 232] width 86 height 23
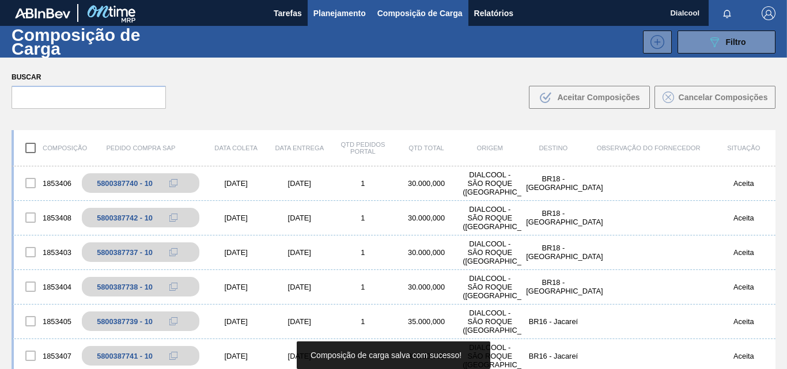
click at [335, 16] on span "Planejamento" at bounding box center [340, 13] width 52 height 14
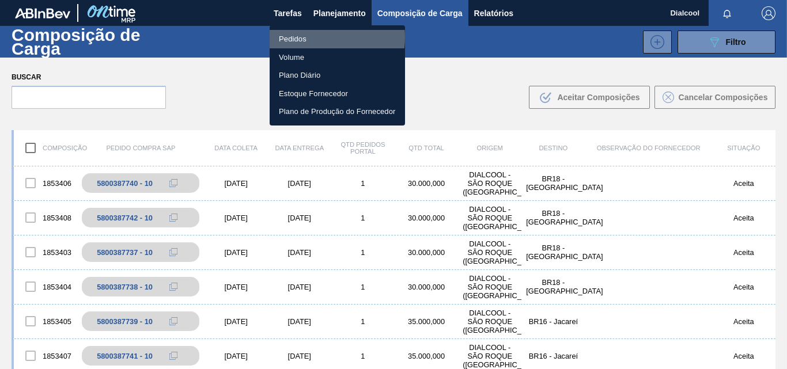
click at [318, 37] on li "Pedidos" at bounding box center [337, 39] width 135 height 18
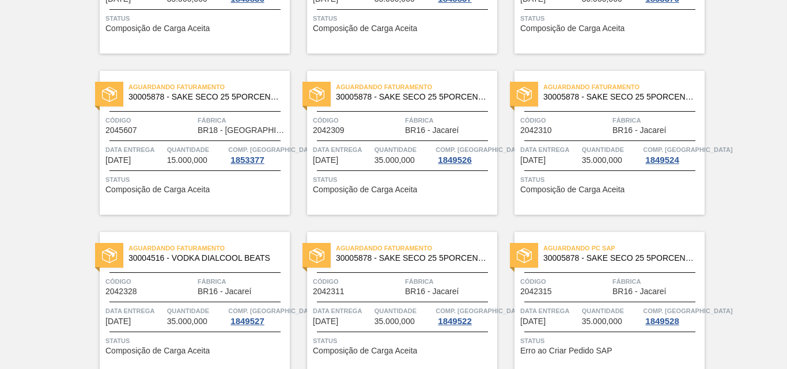
scroll to position [2505, 0]
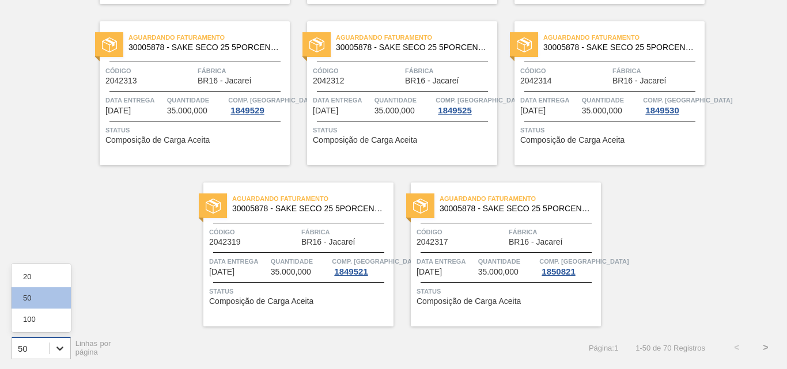
click at [56, 346] on icon at bounding box center [60, 349] width 12 height 12
click at [51, 316] on div "100" at bounding box center [41, 319] width 59 height 21
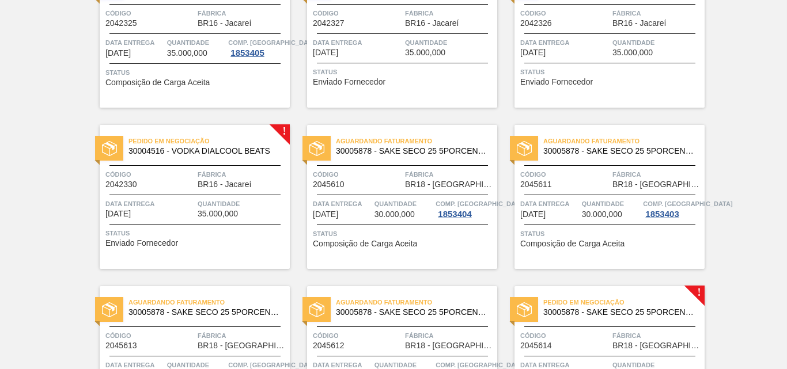
scroll to position [3634, 0]
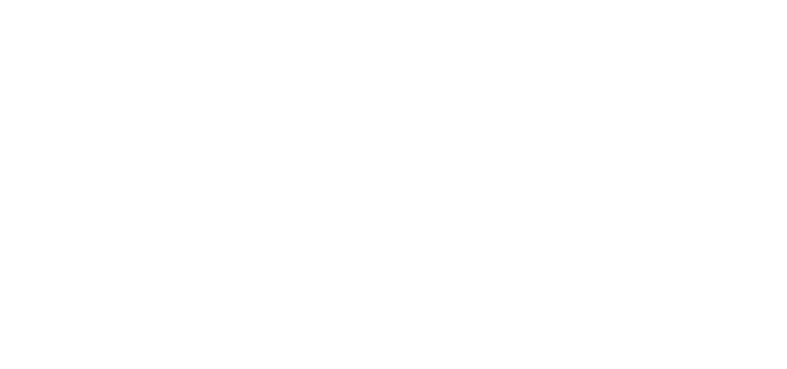
click at [352, 0] on html at bounding box center [393, 0] width 787 height 0
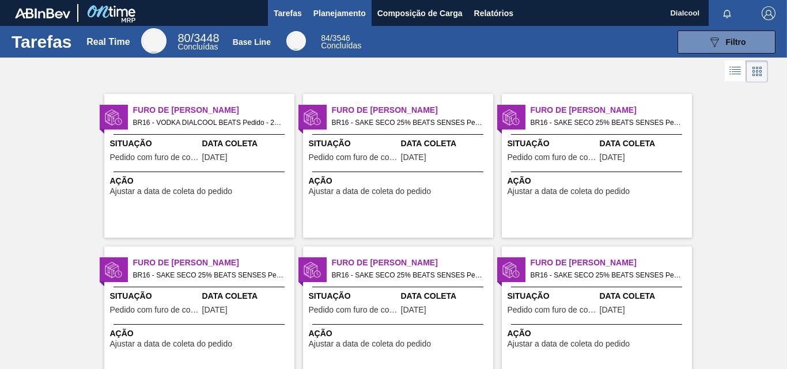
click at [314, 15] on span "Planejamento" at bounding box center [340, 13] width 52 height 14
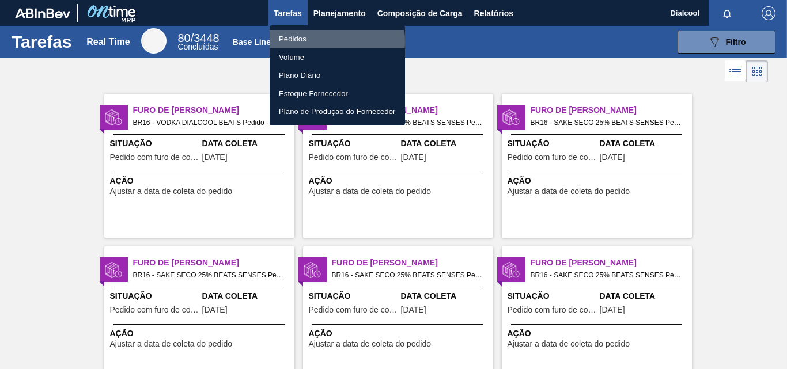
click at [310, 41] on li "Pedidos" at bounding box center [337, 39] width 135 height 18
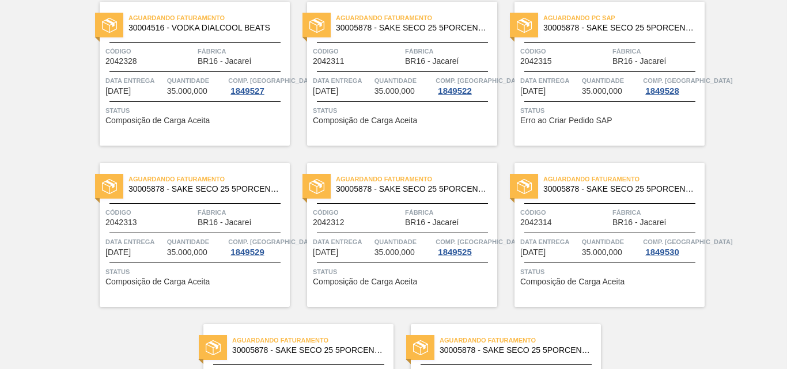
scroll to position [2505, 0]
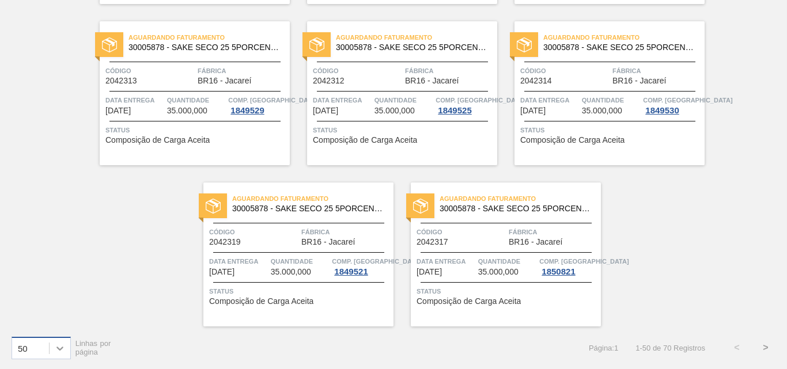
click at [61, 346] on icon at bounding box center [60, 349] width 12 height 12
click at [55, 326] on div "100" at bounding box center [41, 319] width 59 height 21
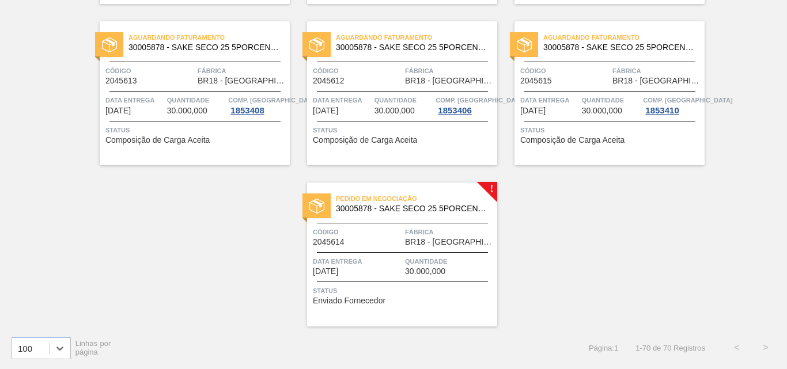
scroll to position [3289, 0]
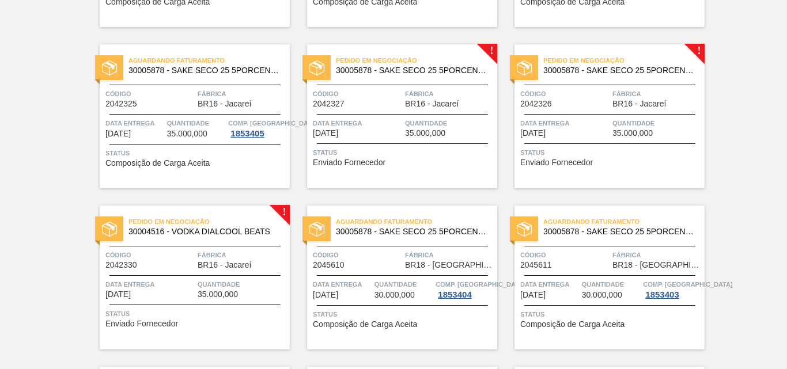
click at [435, 59] on span "Pedido em Negociação" at bounding box center [416, 61] width 161 height 12
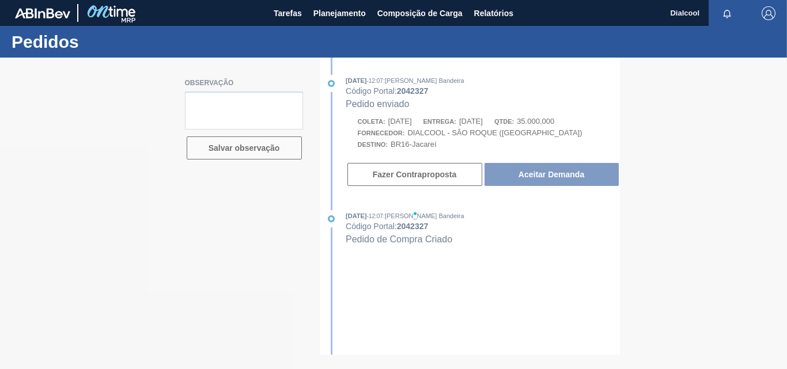
click at [423, 95] on div at bounding box center [393, 214] width 787 height 312
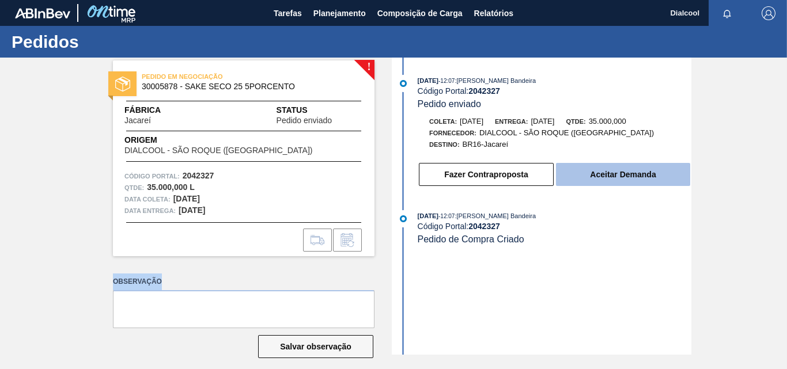
click at [640, 177] on button "Aceitar Demanda" at bounding box center [623, 174] width 134 height 23
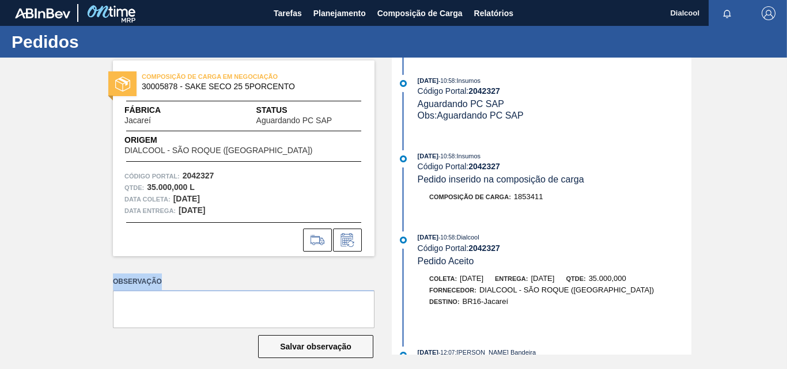
scroll to position [150, 0]
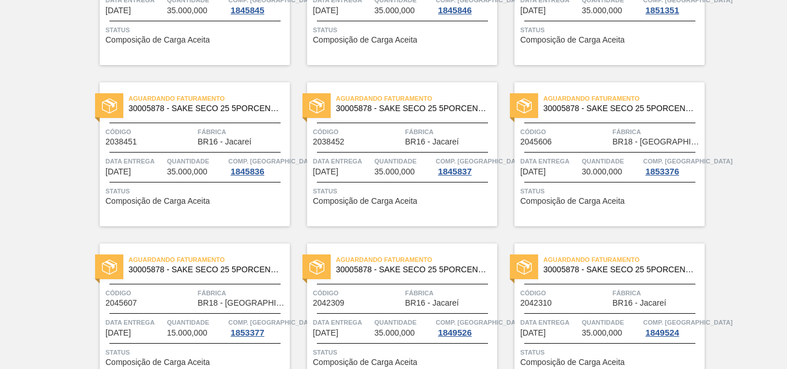
scroll to position [2505, 0]
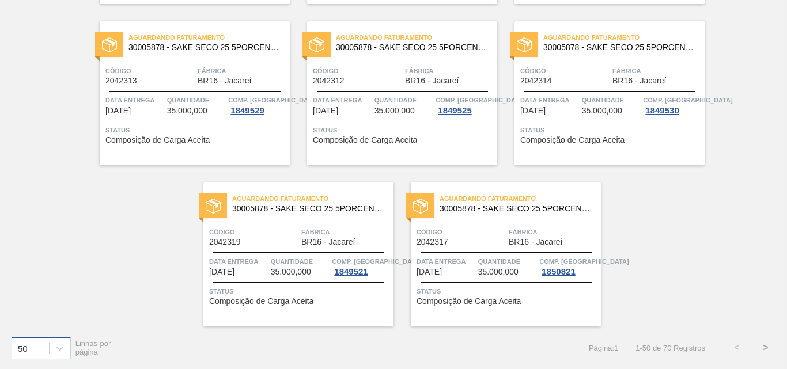
click at [37, 358] on div "50" at bounding box center [41, 348] width 59 height 22
click at [51, 315] on div "100" at bounding box center [41, 319] width 59 height 21
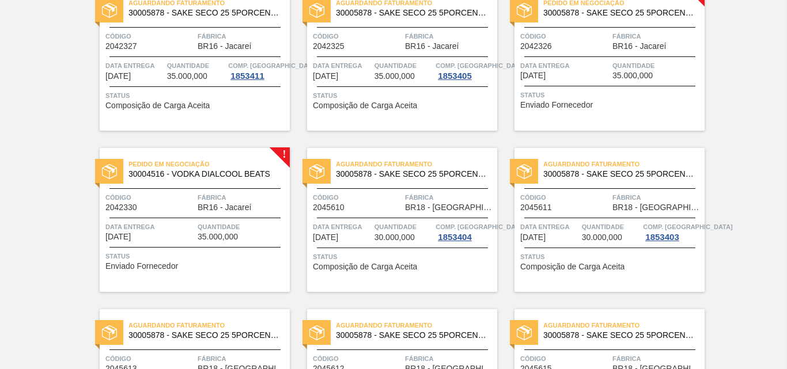
scroll to position [3289, 0]
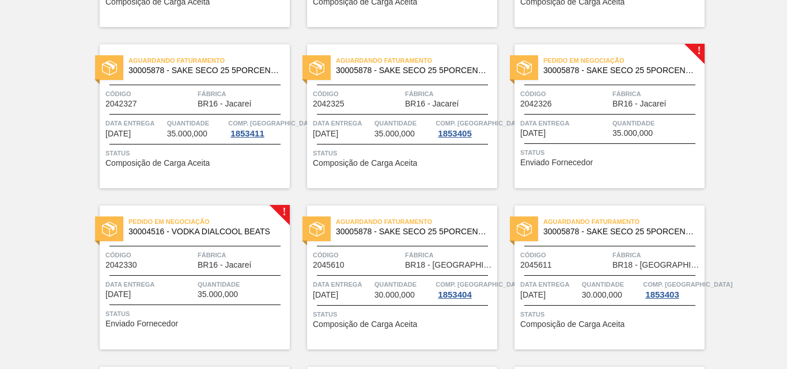
click at [255, 207] on div "Pedido em Negociação 30004516 - VODKA DIALCOOL BEATS Código 2042330 Fábrica BR1…" at bounding box center [195, 278] width 190 height 144
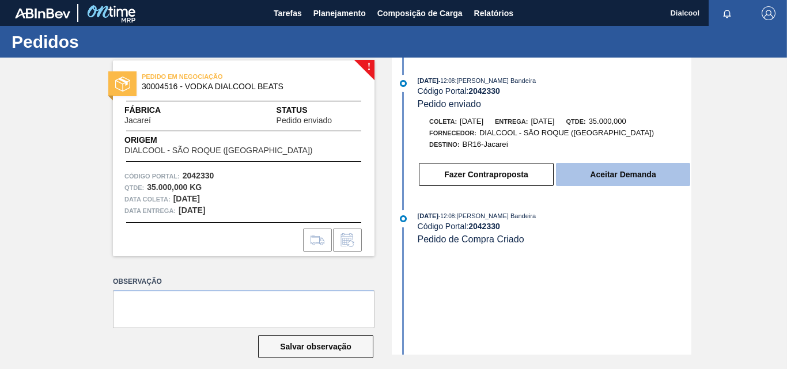
click at [604, 175] on button "Aceitar Demanda" at bounding box center [623, 174] width 134 height 23
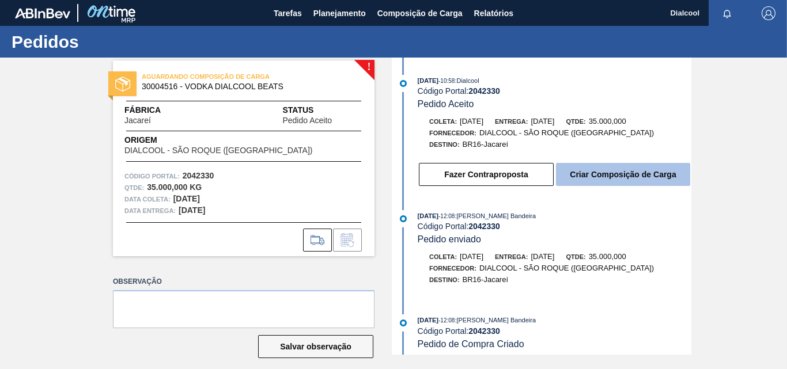
click at [595, 176] on button "Criar Composição de Carga" at bounding box center [623, 174] width 134 height 23
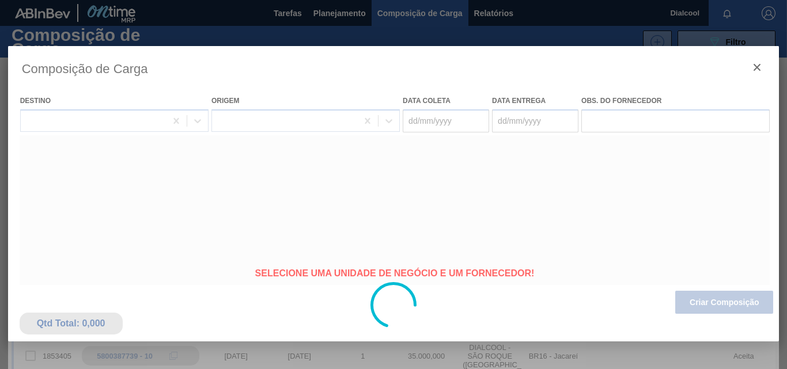
type coleta "[DATE]"
type Entrega "[DATE]"
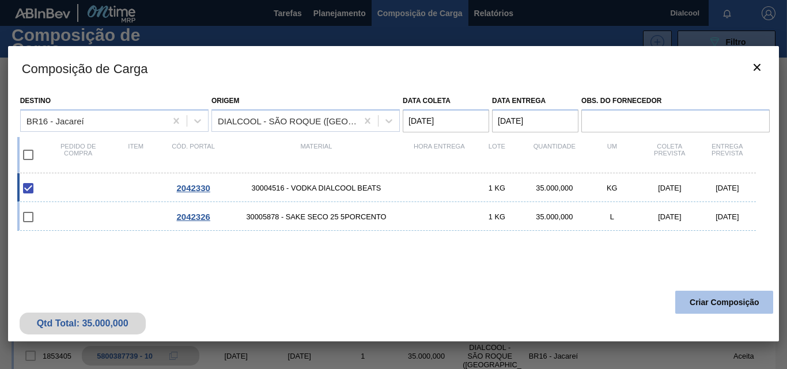
click at [709, 300] on button "Criar Composição" at bounding box center [724, 302] width 98 height 23
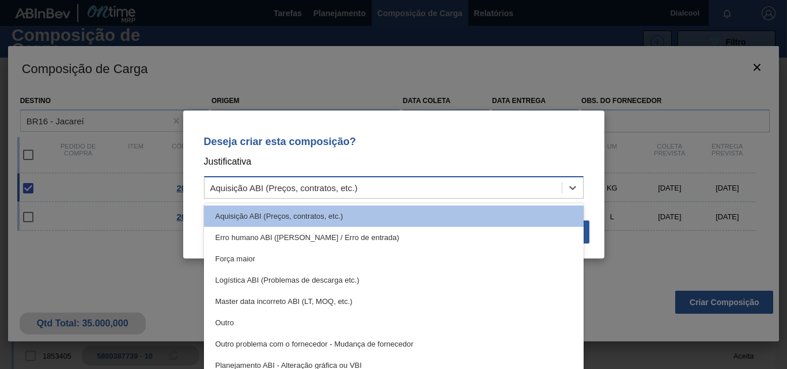
click at [460, 187] on div "Aquisição ABI (Preços, contratos, etc.)" at bounding box center [383, 188] width 357 height 17
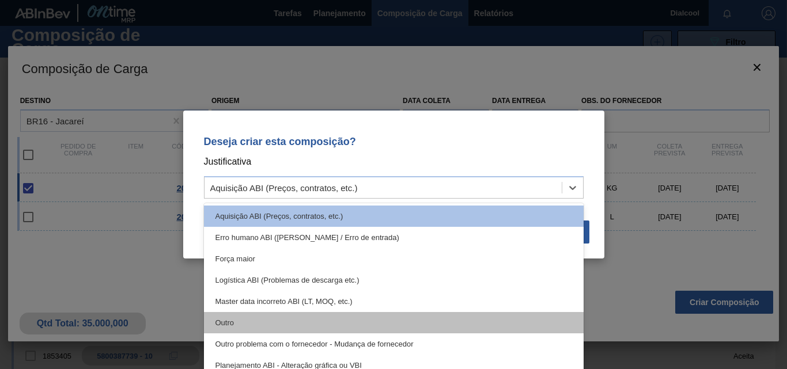
click at [322, 326] on div "Outro" at bounding box center [394, 322] width 380 height 21
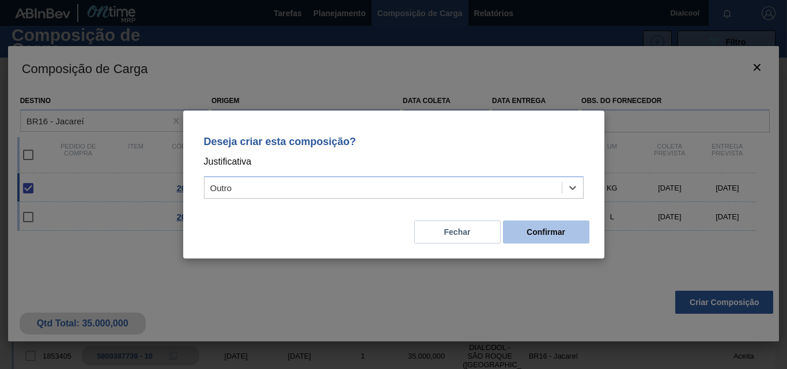
click at [541, 232] on button "Confirmar" at bounding box center [546, 232] width 86 height 23
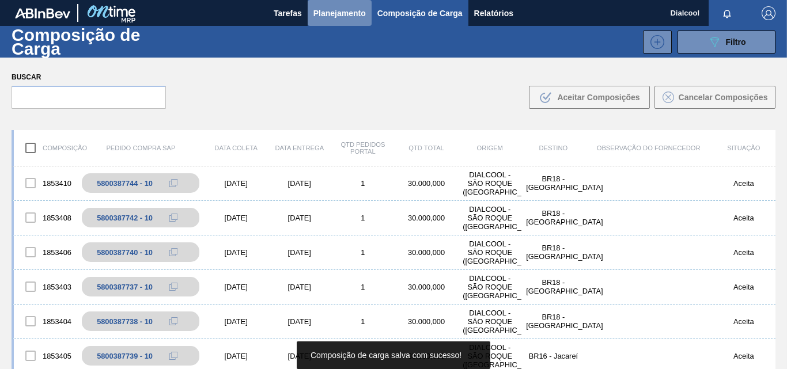
click at [348, 10] on span "Planejamento" at bounding box center [340, 13] width 52 height 14
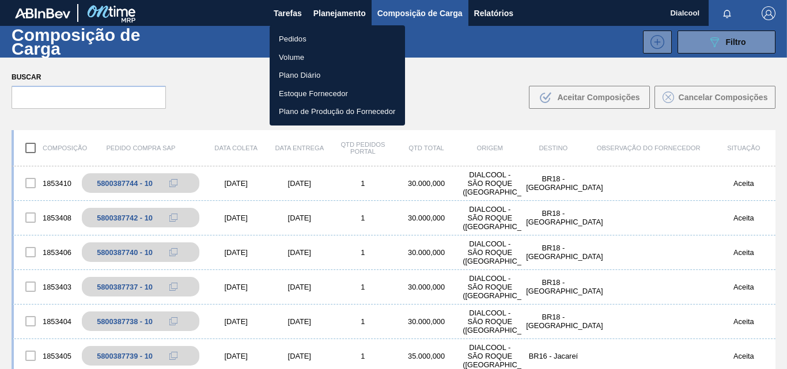
click at [343, 41] on li "Pedidos" at bounding box center [337, 39] width 135 height 18
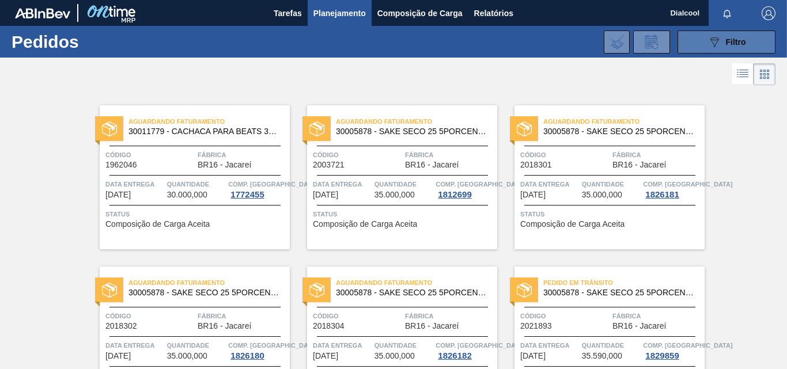
click at [696, 42] on button "089F7B8B-B2A5-4AFE-B5C0-19BA573D28AC Filtro" at bounding box center [727, 42] width 98 height 23
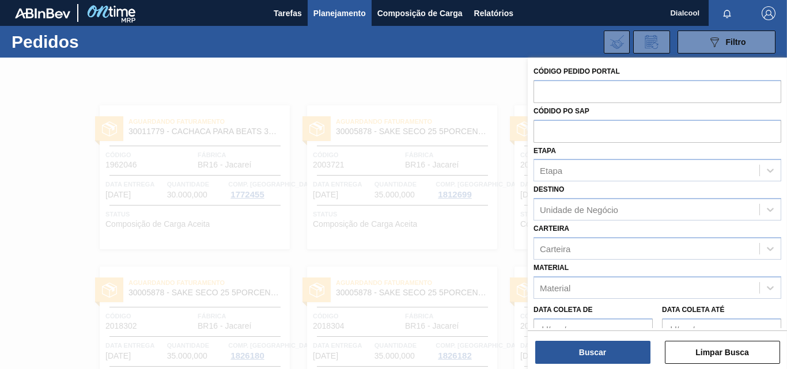
scroll to position [123, 0]
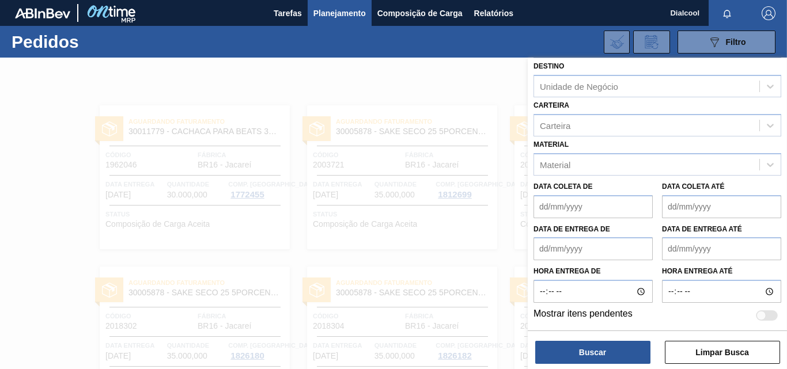
click at [593, 316] on label "Mostrar itens pendentes" at bounding box center [583, 316] width 99 height 14
click at [756, 320] on input "Mostrar itens pendentes" at bounding box center [756, 320] width 1 height 1
checkbox input "true"
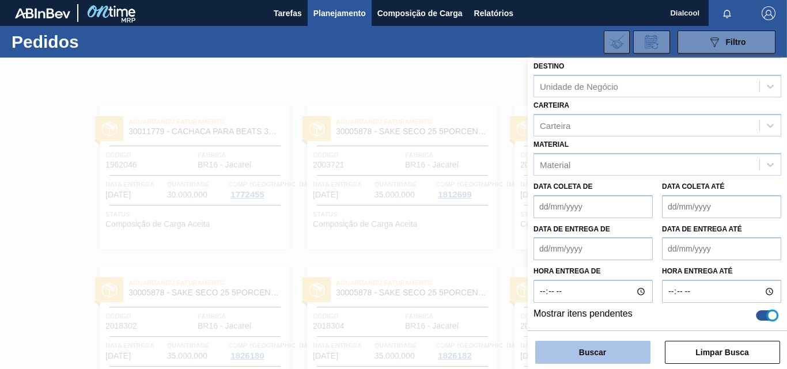
click at [610, 354] on button "Buscar" at bounding box center [592, 352] width 115 height 23
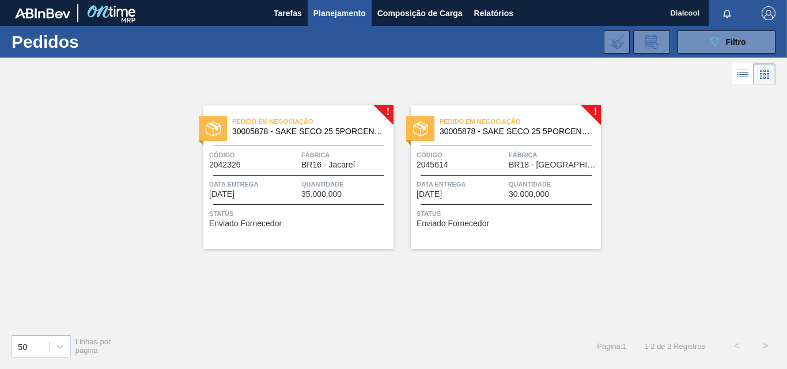
click at [352, 115] on div "Pedido em Negociação 30005878 - SAKE SECO 25 5PORCENTO" at bounding box center [298, 124] width 190 height 20
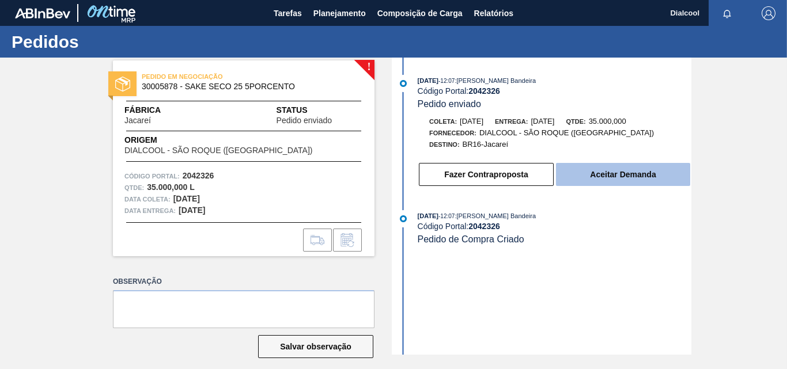
click at [585, 182] on button "Aceitar Demanda" at bounding box center [623, 174] width 134 height 23
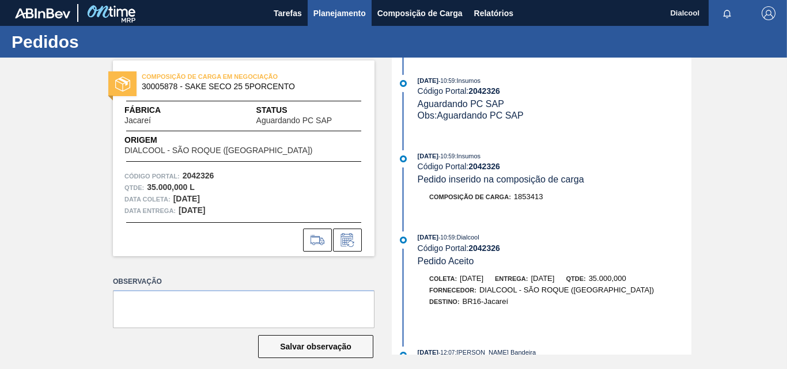
click at [340, 16] on span "Planejamento" at bounding box center [340, 13] width 52 height 14
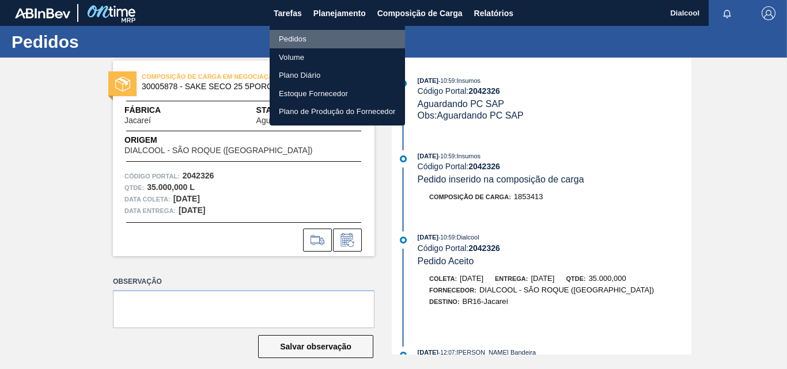
click at [331, 33] on li "Pedidos" at bounding box center [337, 39] width 135 height 18
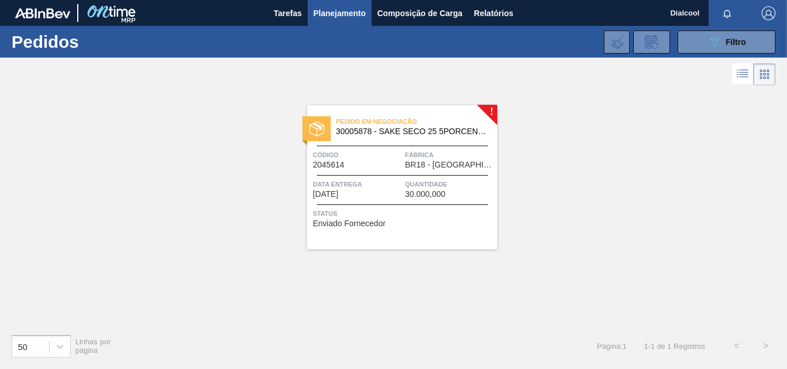
click at [454, 116] on span "Pedido em Negociação" at bounding box center [416, 122] width 161 height 12
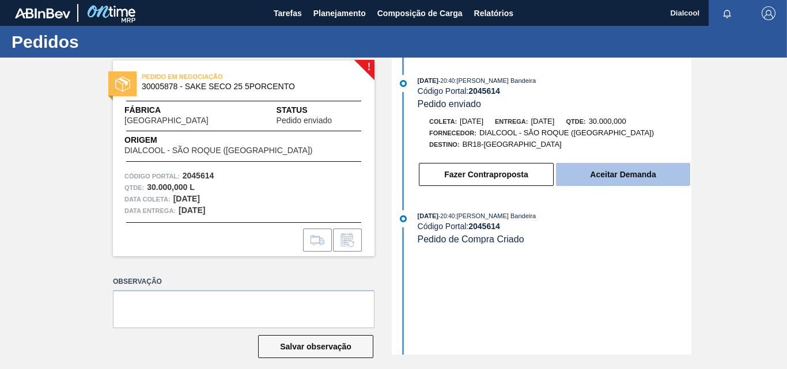
click at [600, 180] on button "Aceitar Demanda" at bounding box center [623, 174] width 134 height 23
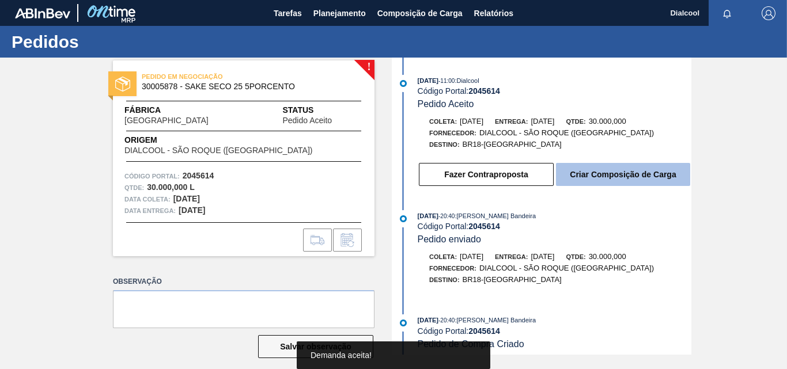
click at [595, 176] on button "Criar Composição de Carga" at bounding box center [623, 174] width 134 height 23
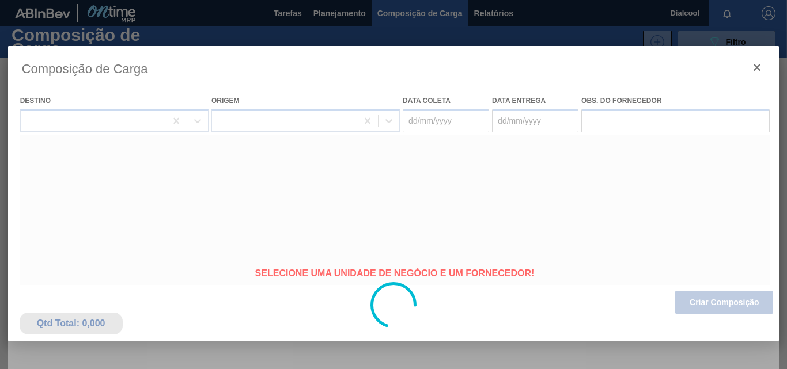
type coleta "[DATE]"
type Entrega "[DATE]"
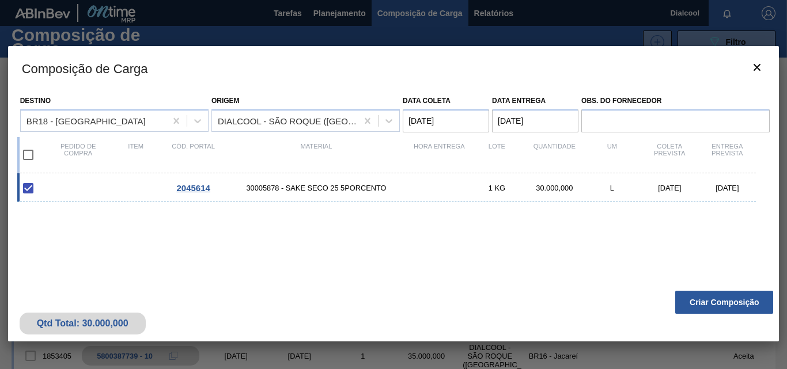
click at [708, 305] on button "Criar Composição" at bounding box center [724, 302] width 98 height 23
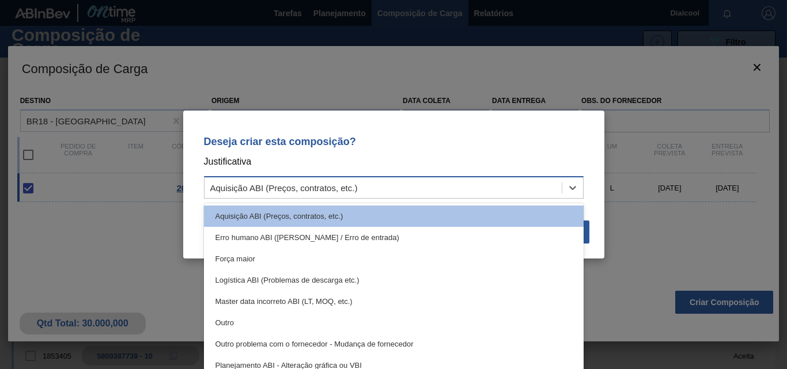
click at [407, 195] on div "Aquisição ABI (Preços, contratos, etc.)" at bounding box center [383, 188] width 357 height 17
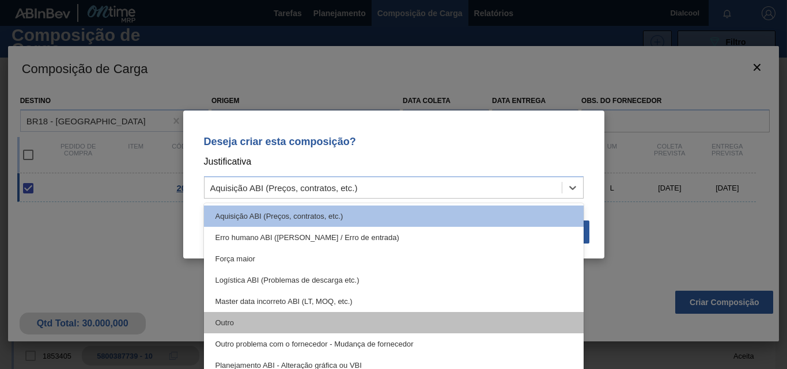
click at [340, 322] on div "Outro" at bounding box center [394, 322] width 380 height 21
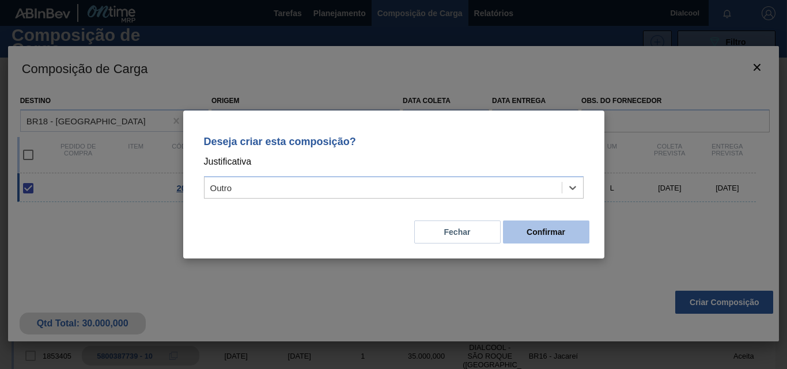
click at [541, 234] on button "Confirmar" at bounding box center [546, 232] width 86 height 23
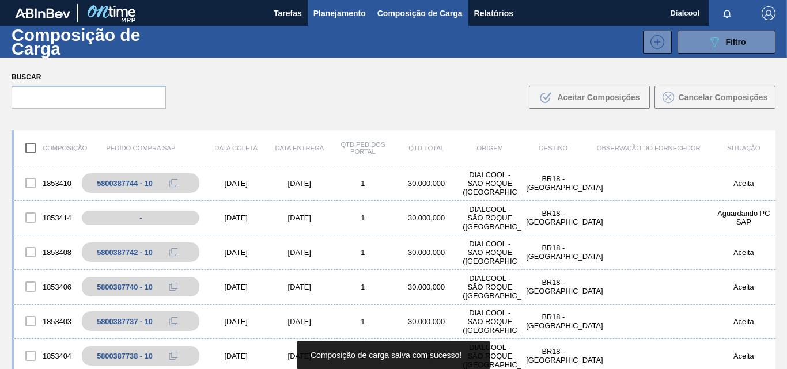
click at [322, 7] on span "Planejamento" at bounding box center [340, 13] width 52 height 14
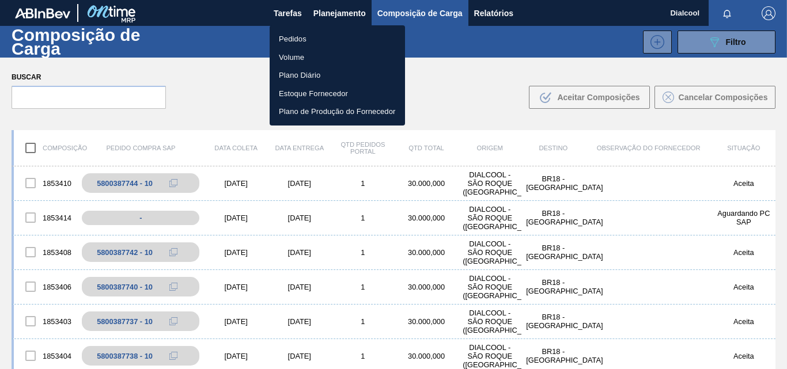
click at [357, 41] on li "Pedidos" at bounding box center [337, 39] width 135 height 18
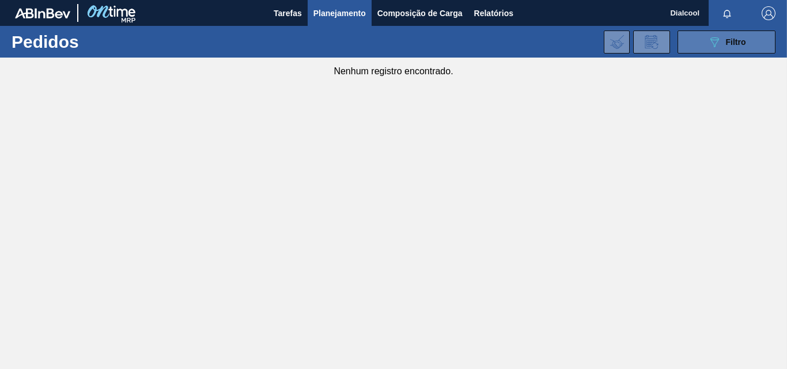
click at [706, 40] on button "089F7B8B-B2A5-4AFE-B5C0-19BA573D28AC Filtro" at bounding box center [727, 42] width 98 height 23
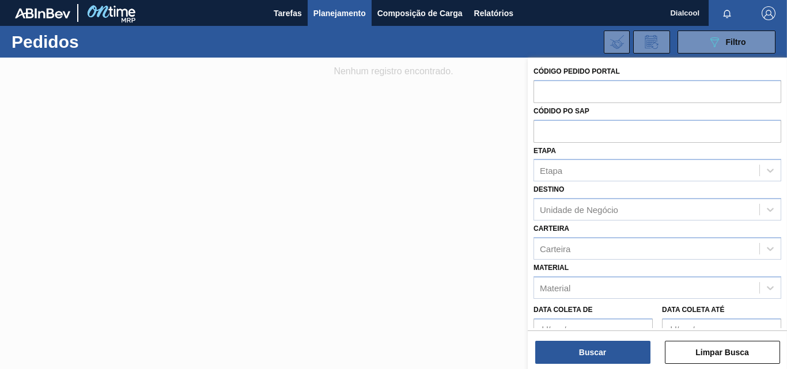
scroll to position [123, 0]
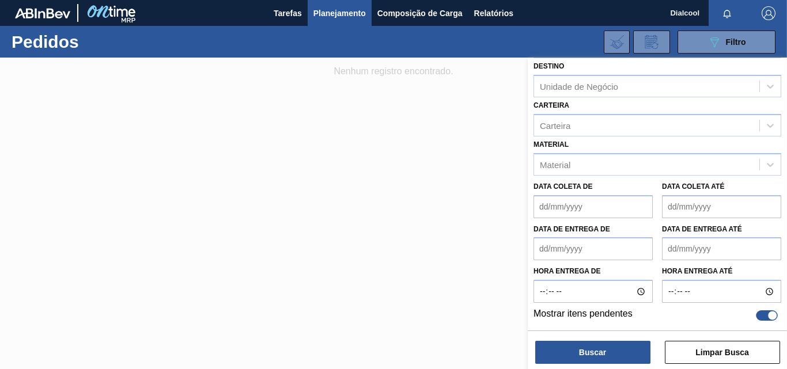
click at [764, 318] on div at bounding box center [767, 316] width 22 height 10
click at [597, 355] on button "Buscar" at bounding box center [592, 352] width 115 height 23
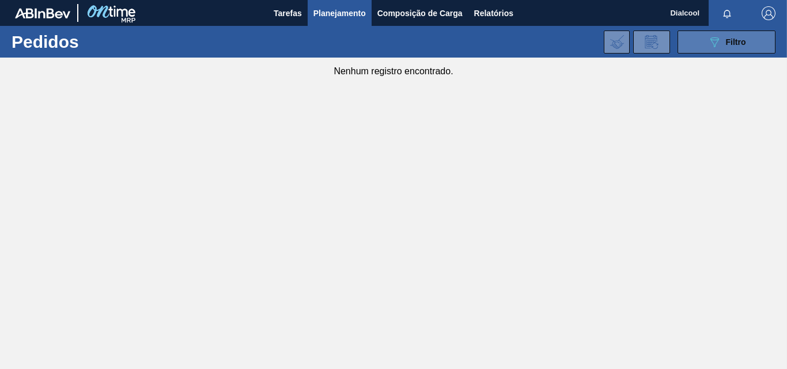
click at [736, 39] on span "Filtro" at bounding box center [736, 41] width 20 height 9
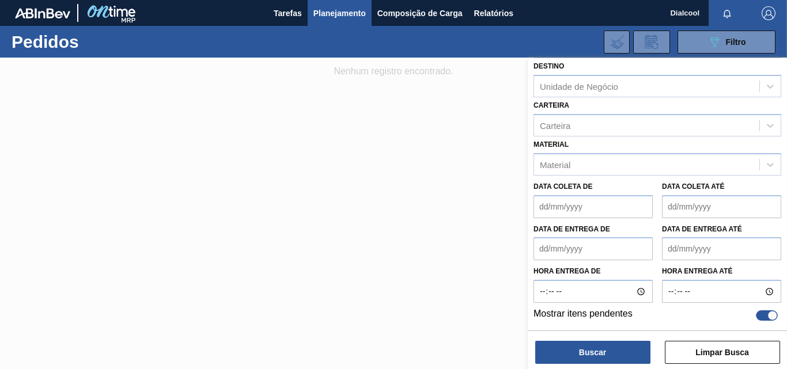
click at [765, 313] on div at bounding box center [767, 316] width 22 height 10
checkbox input "false"
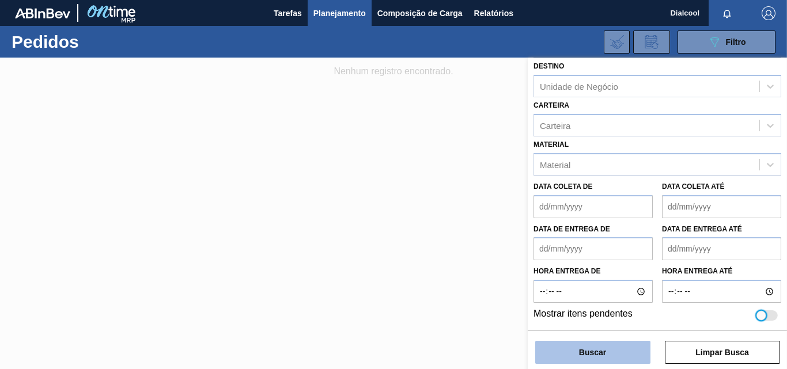
click at [610, 349] on button "Buscar" at bounding box center [592, 352] width 115 height 23
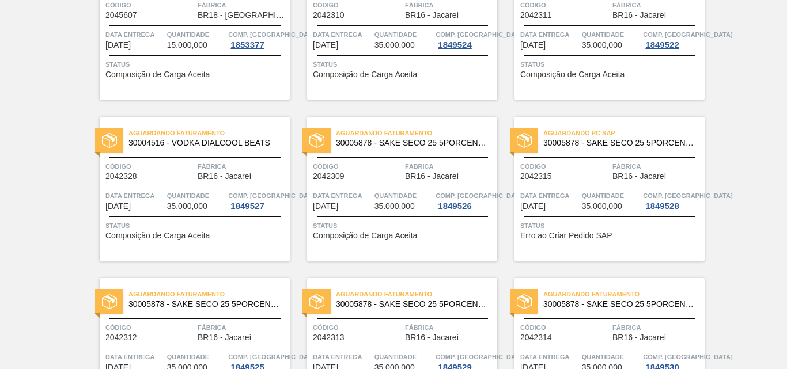
scroll to position [2505, 0]
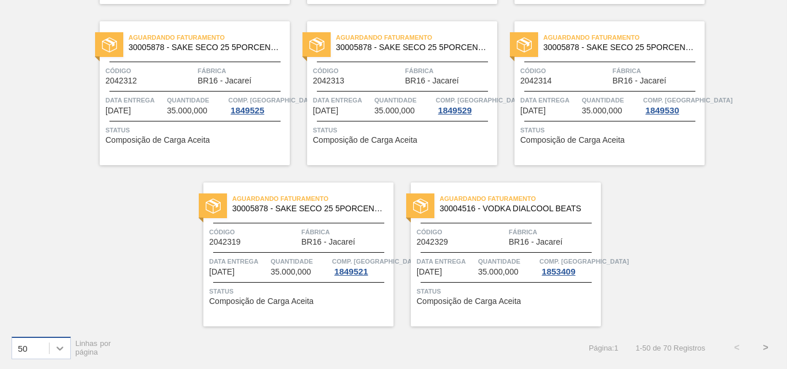
click at [61, 349] on icon at bounding box center [59, 349] width 7 height 4
click at [50, 319] on div "100" at bounding box center [41, 319] width 59 height 21
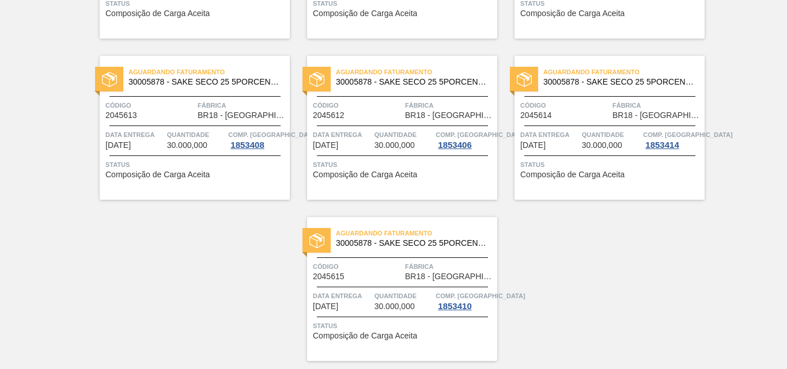
scroll to position [3634, 0]
